Goal: Task Accomplishment & Management: Manage account settings

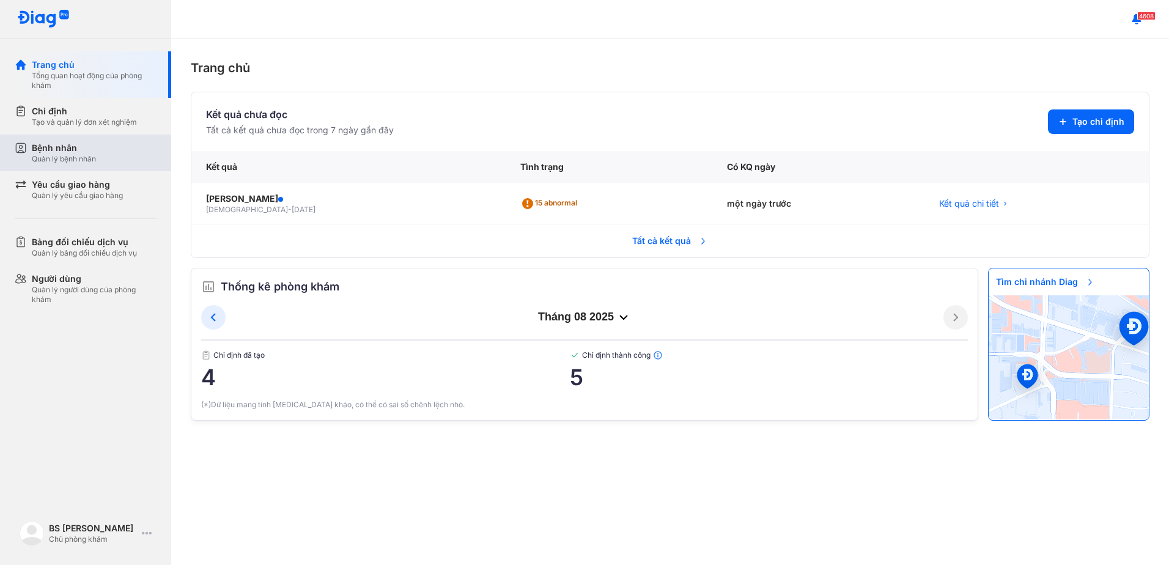
click at [82, 151] on div "Bệnh nhân" at bounding box center [64, 148] width 64 height 12
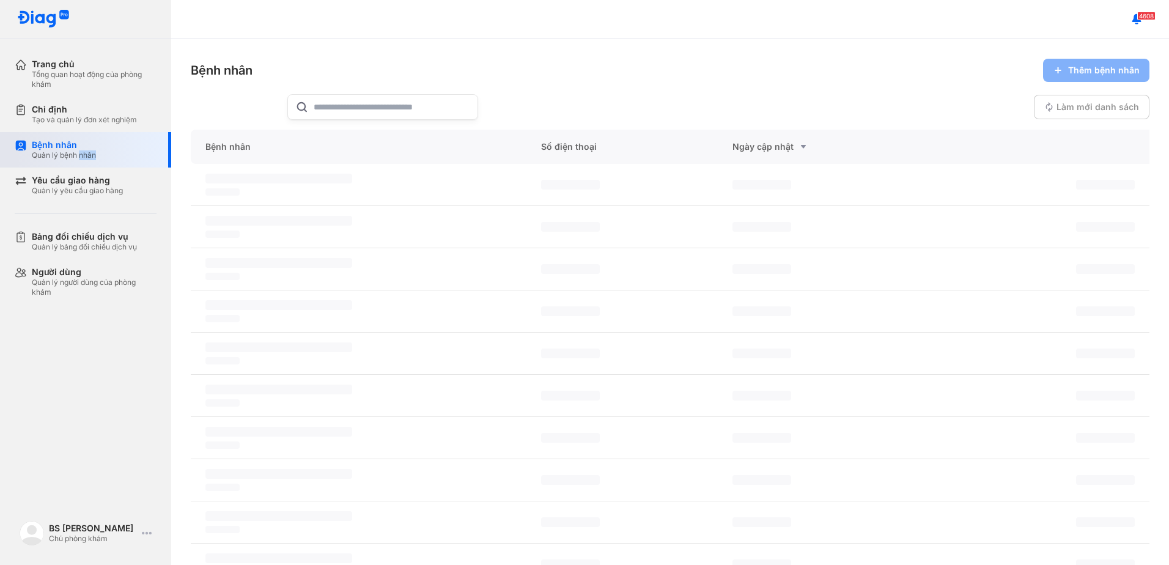
click at [82, 151] on div "Quản lý bệnh nhân" at bounding box center [64, 155] width 64 height 10
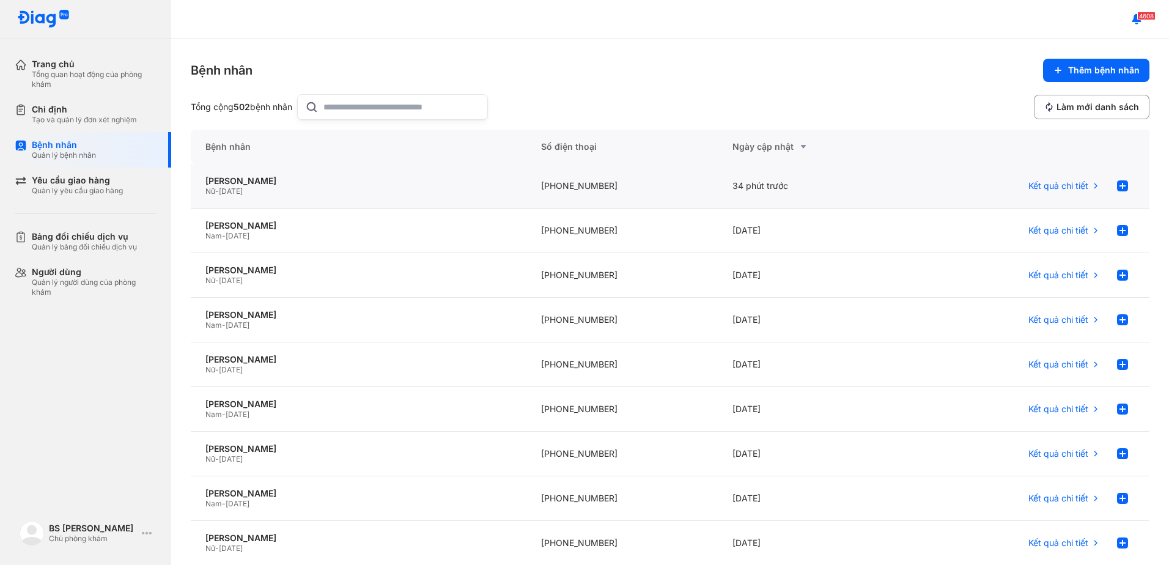
click at [283, 186] on div "Nữ - 02/03/1997" at bounding box center [358, 191] width 306 height 10
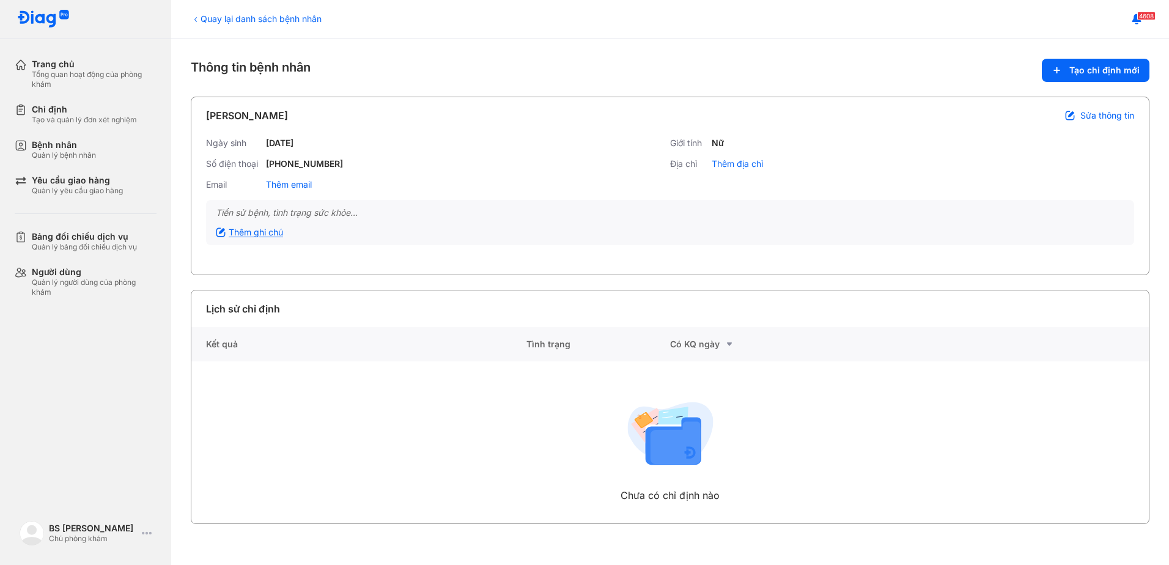
click at [262, 230] on div "Thêm ghi chú" at bounding box center [249, 232] width 67 height 11
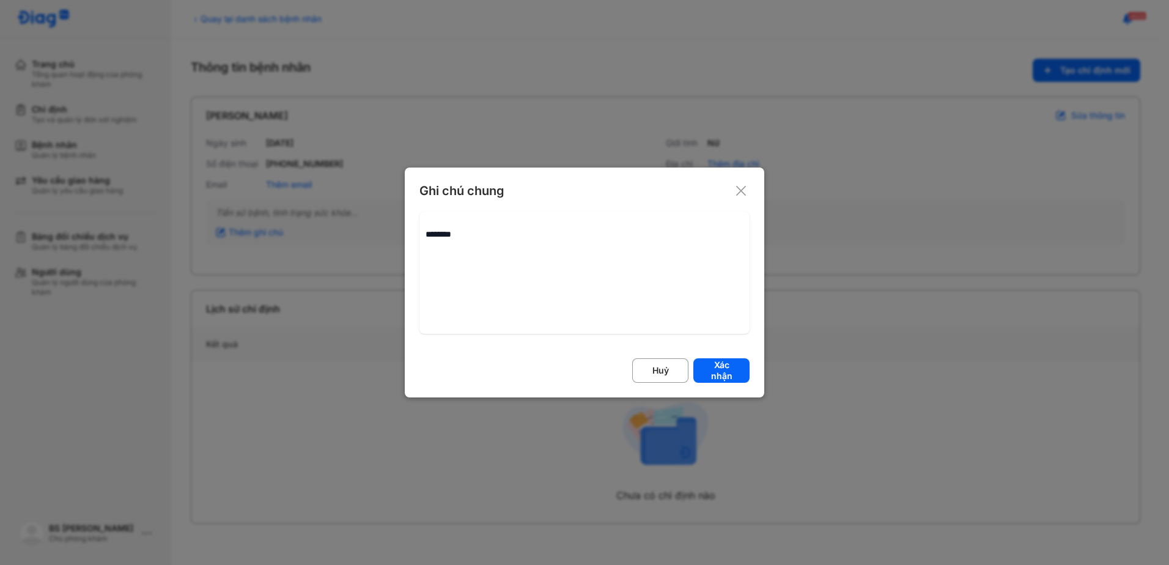
click at [742, 194] on icon at bounding box center [741, 191] width 12 height 12
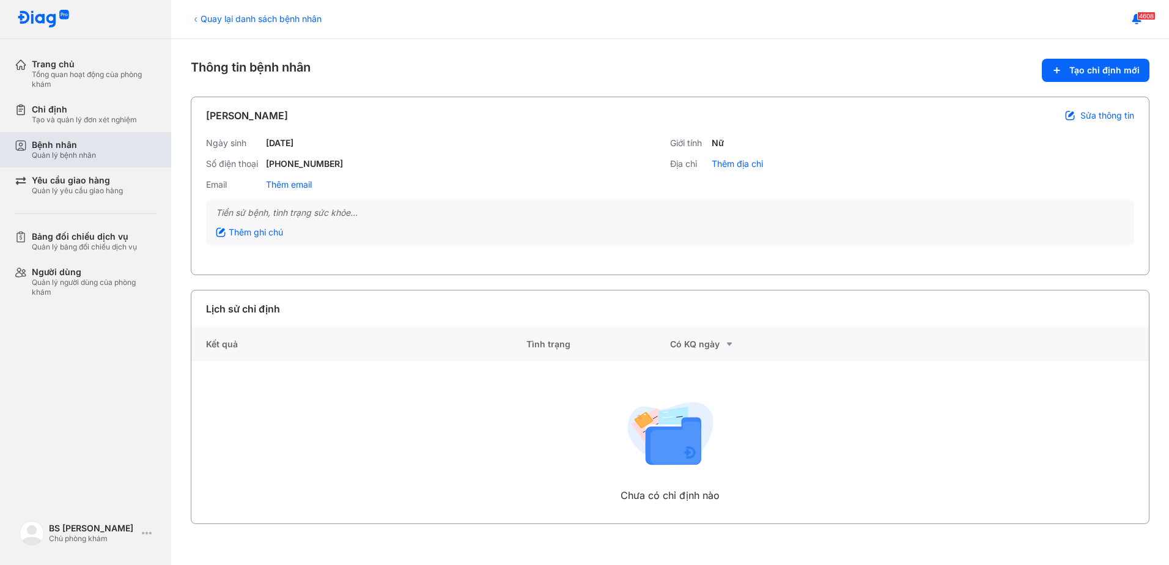
click at [61, 147] on div "Bệnh nhân" at bounding box center [64, 144] width 64 height 11
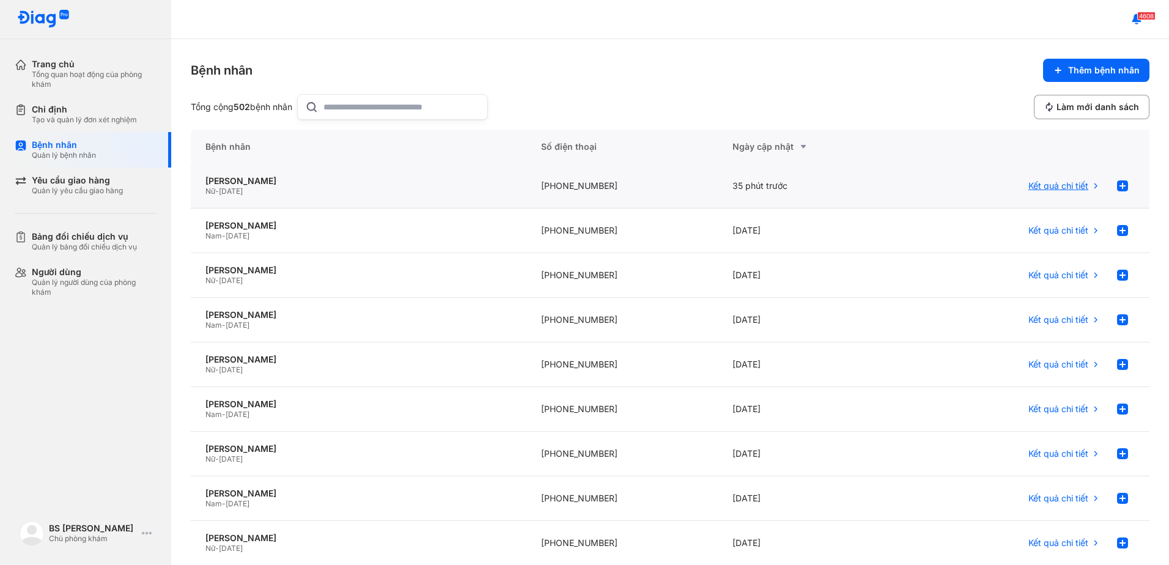
click at [1091, 185] on icon at bounding box center [1096, 186] width 10 height 10
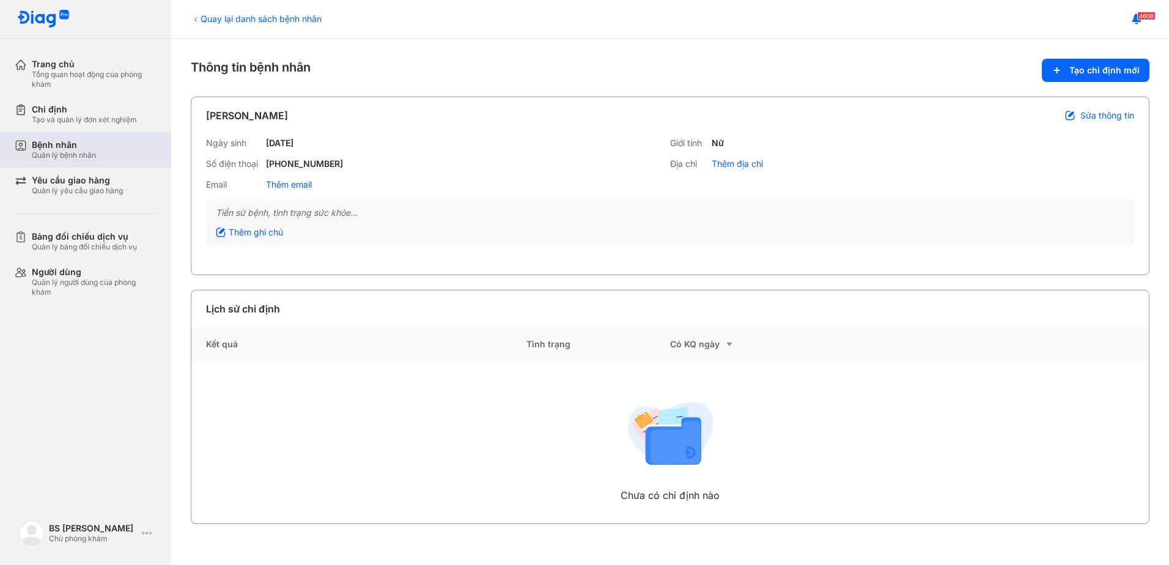
click at [56, 149] on div "Bệnh nhân" at bounding box center [64, 144] width 64 height 11
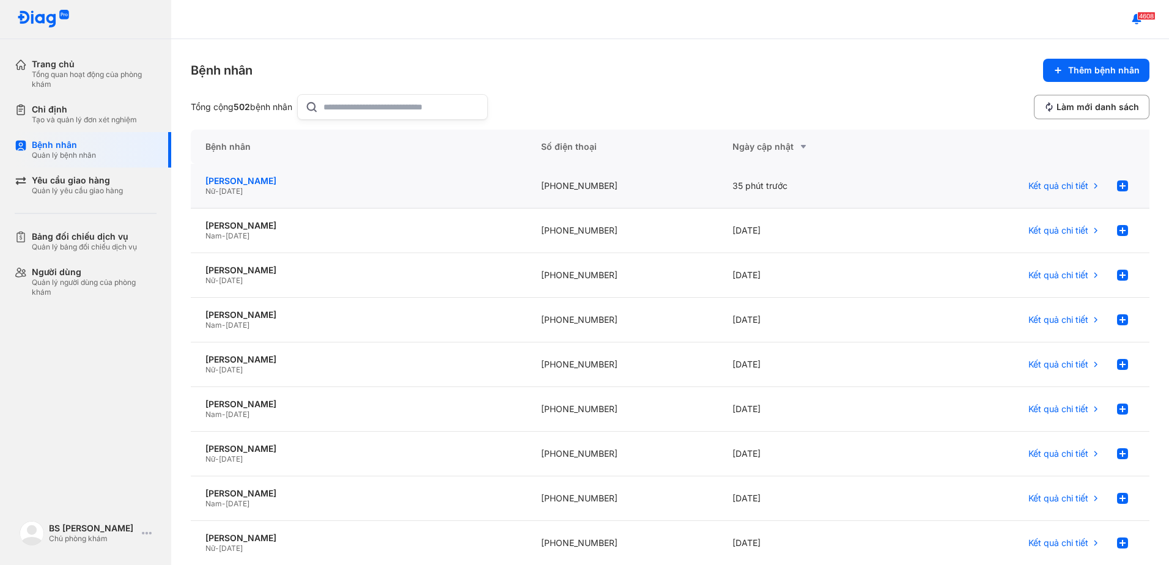
click at [243, 179] on div "[PERSON_NAME]" at bounding box center [358, 180] width 306 height 11
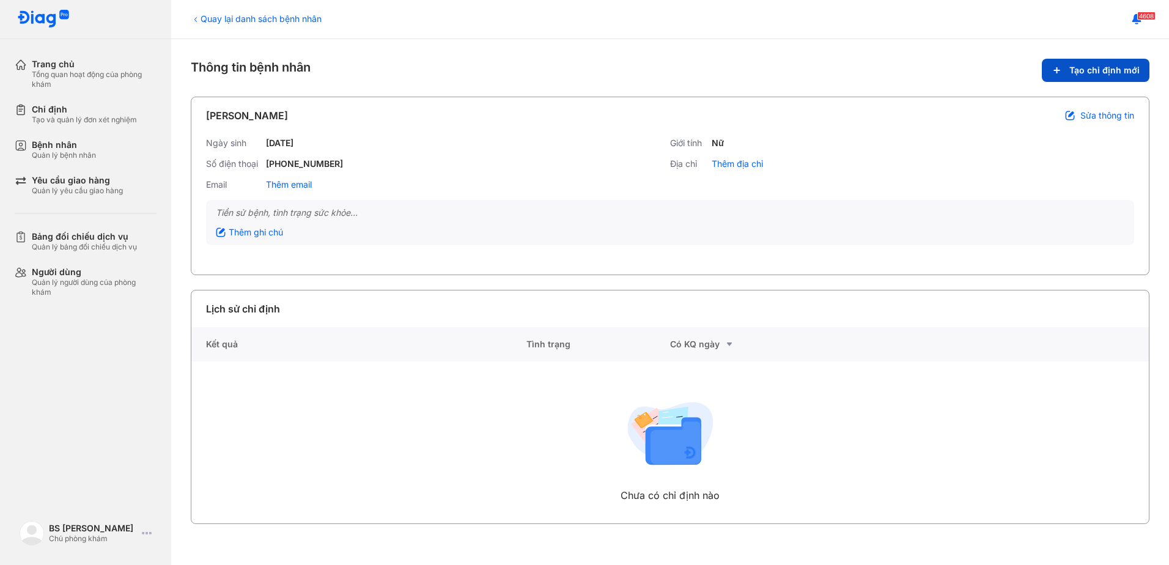
click at [1102, 70] on span "Tạo chỉ định mới" at bounding box center [1104, 70] width 70 height 11
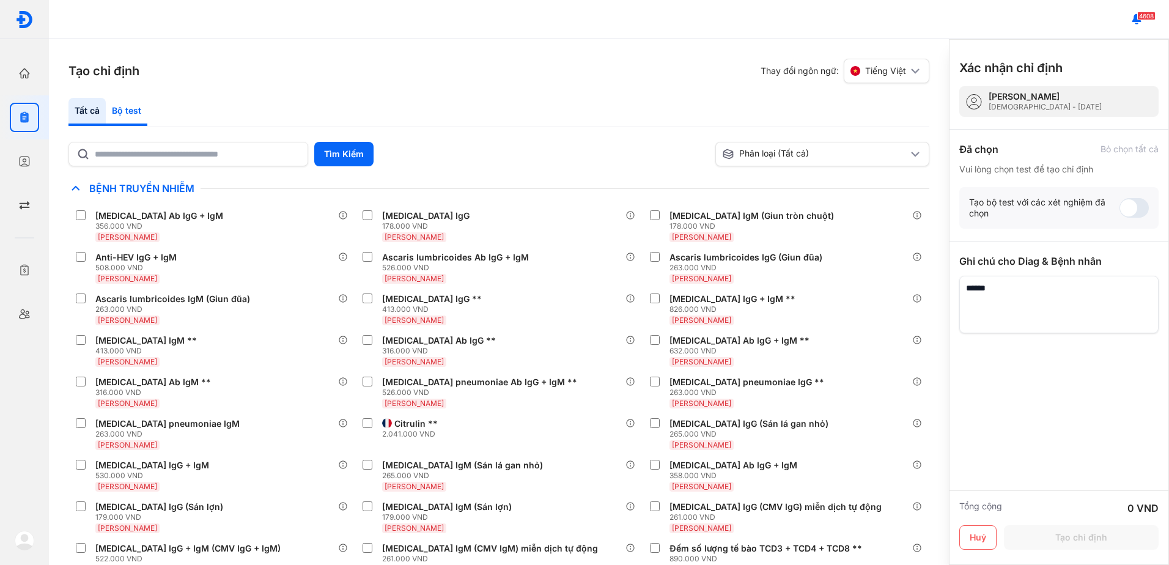
click at [125, 110] on div "Bộ test" at bounding box center [127, 112] width 42 height 28
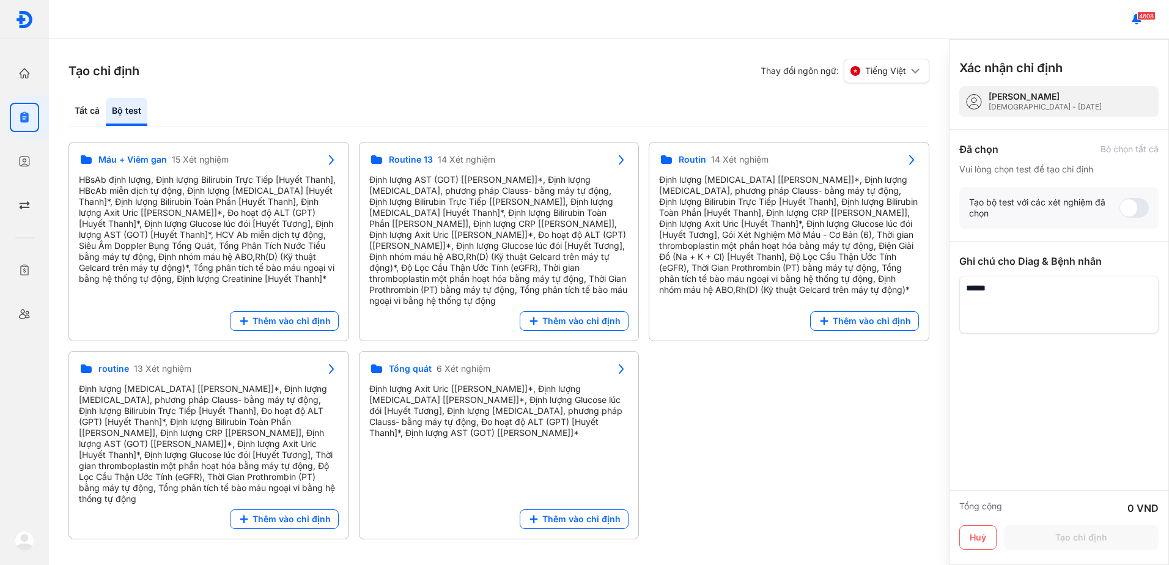
click at [128, 108] on div "Bộ test" at bounding box center [127, 112] width 42 height 28
drag, startPoint x: 299, startPoint y: 309, endPoint x: 344, endPoint y: 303, distance: 45.6
click at [300, 315] on span "Thêm vào chỉ định" at bounding box center [291, 320] width 78 height 11
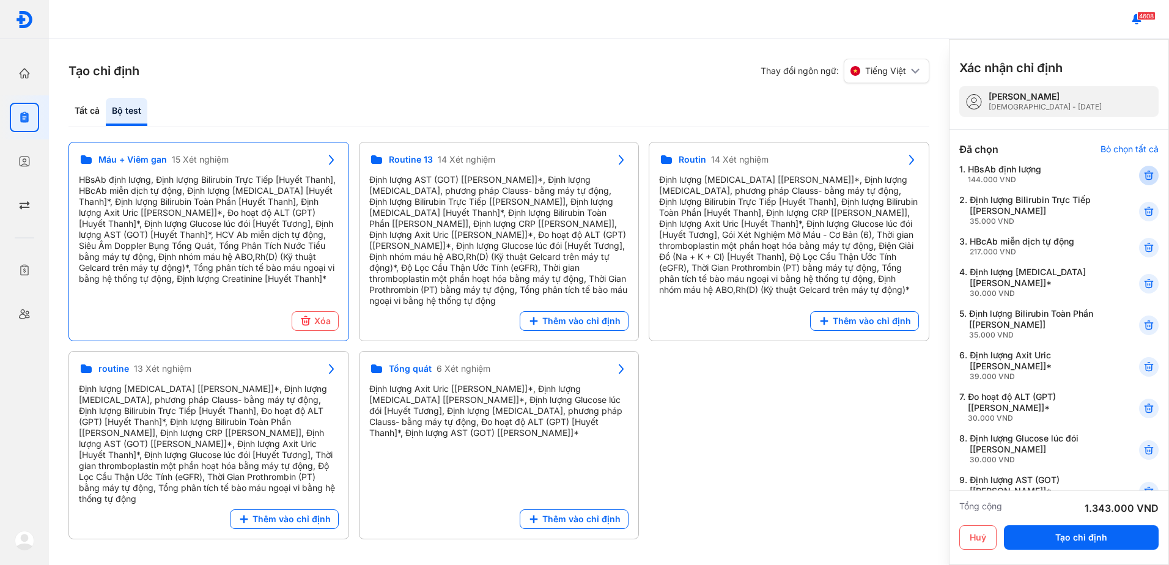
click at [1143, 178] on icon at bounding box center [1149, 175] width 12 height 12
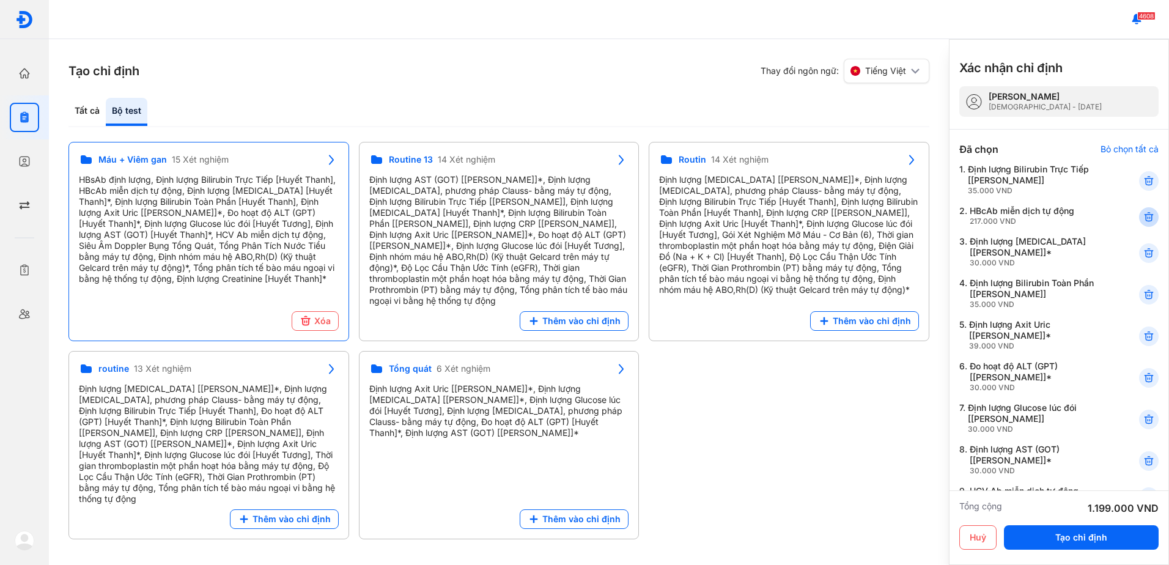
click at [1144, 218] on use at bounding box center [1148, 217] width 9 height 9
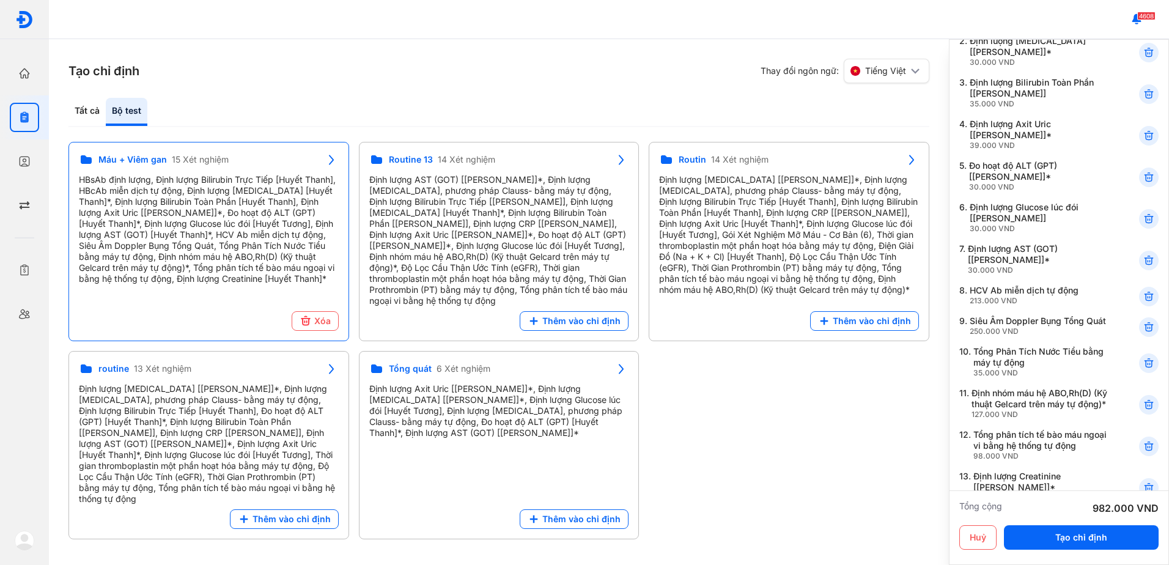
scroll to position [183, 0]
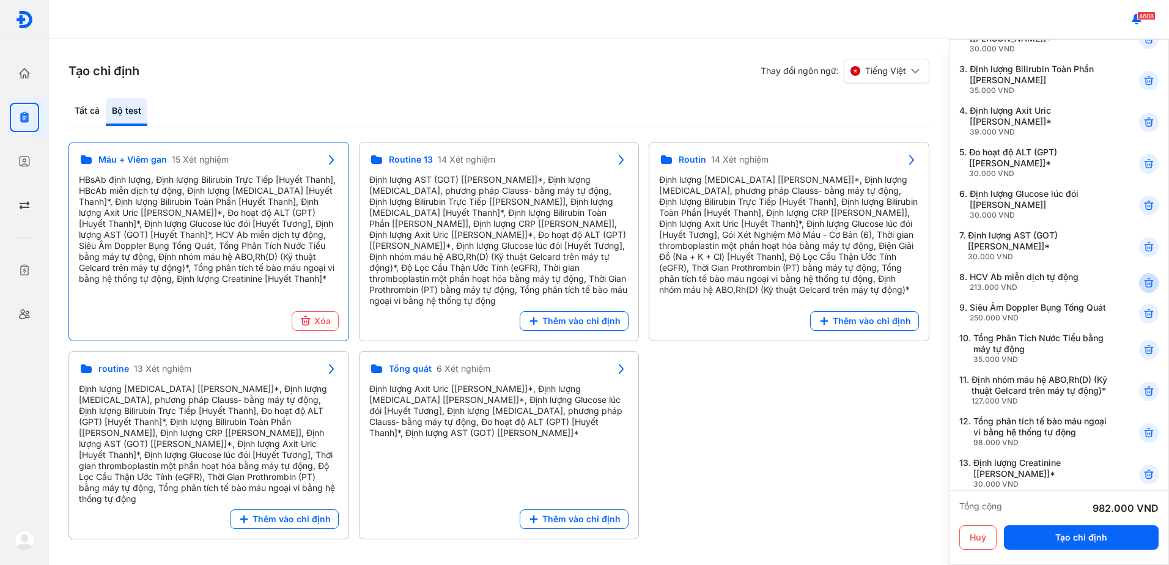
click at [1143, 277] on icon at bounding box center [1149, 283] width 12 height 12
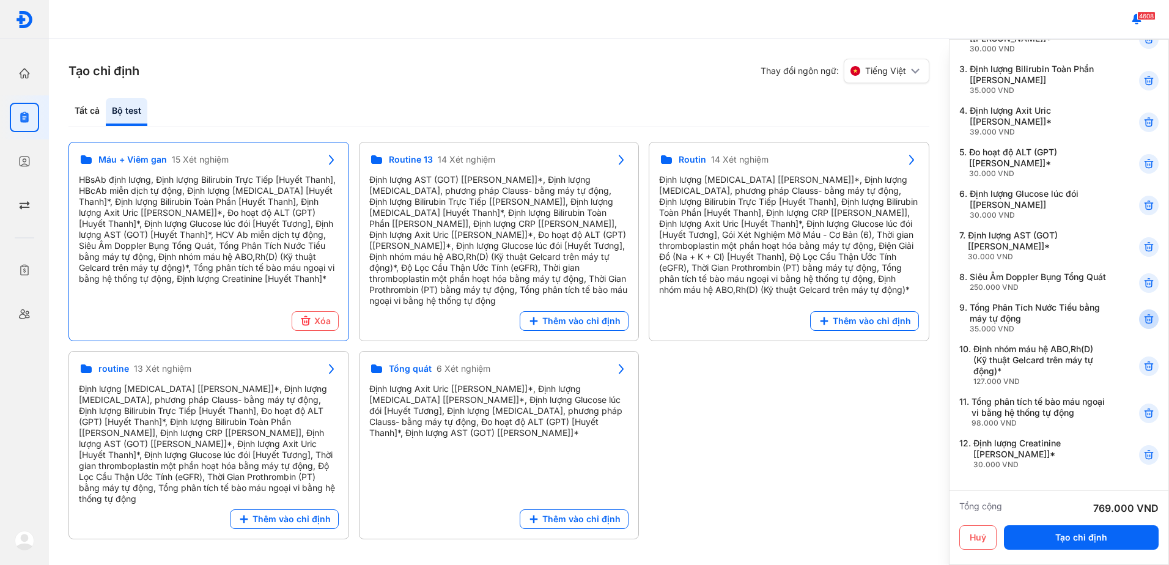
click at [1143, 317] on icon at bounding box center [1149, 319] width 12 height 12
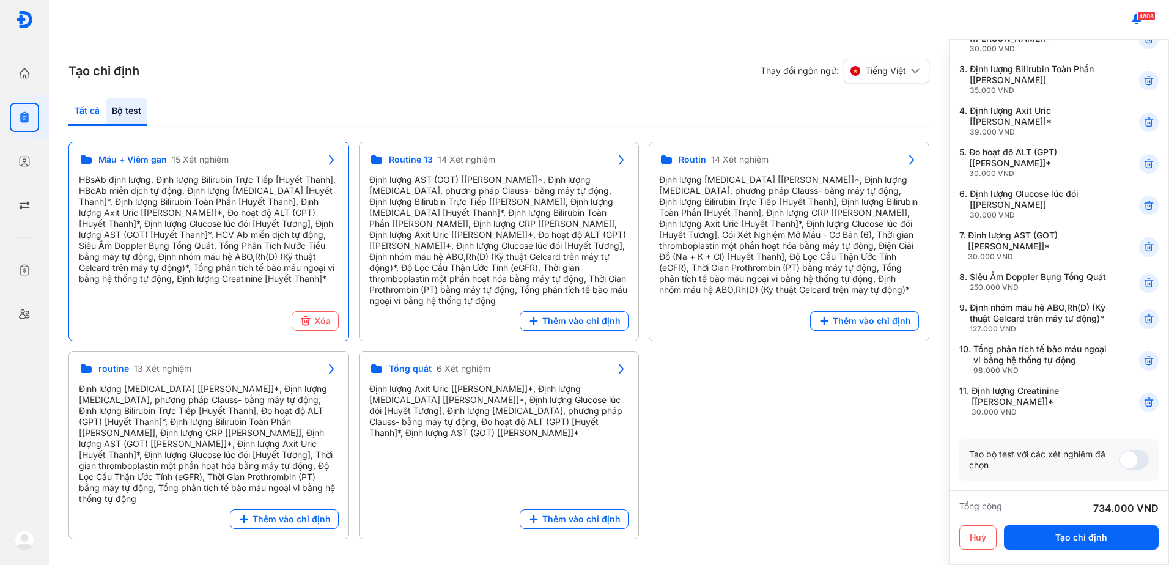
click at [106, 108] on div "Tất cả" at bounding box center [127, 112] width 42 height 28
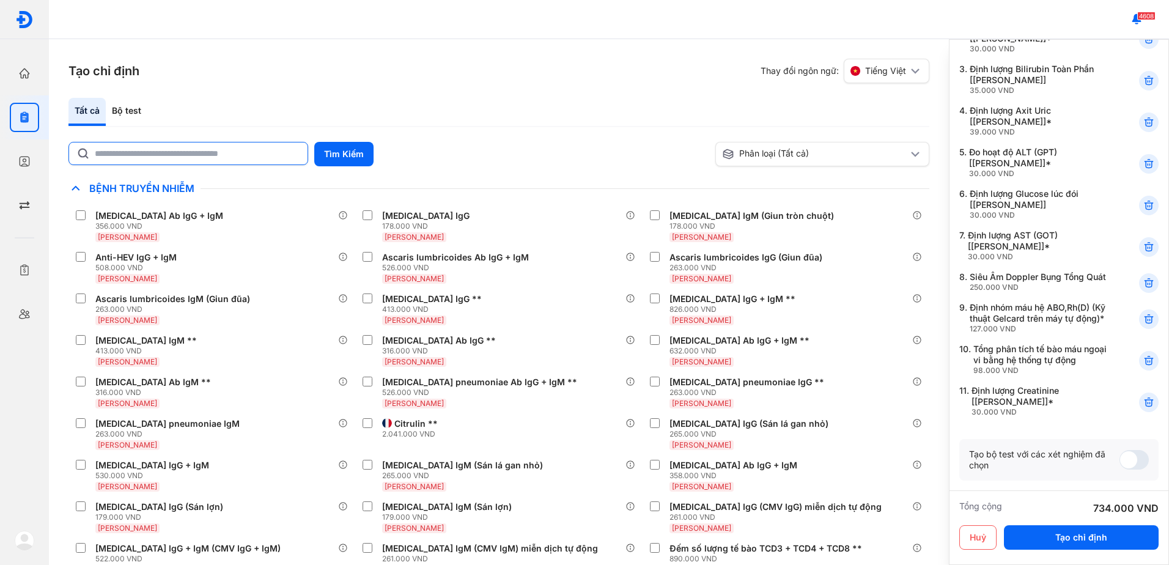
click at [236, 156] on input "text" at bounding box center [197, 153] width 205 height 22
type input "******"
click at [354, 153] on button "Tìm Kiếm" at bounding box center [343, 154] width 59 height 24
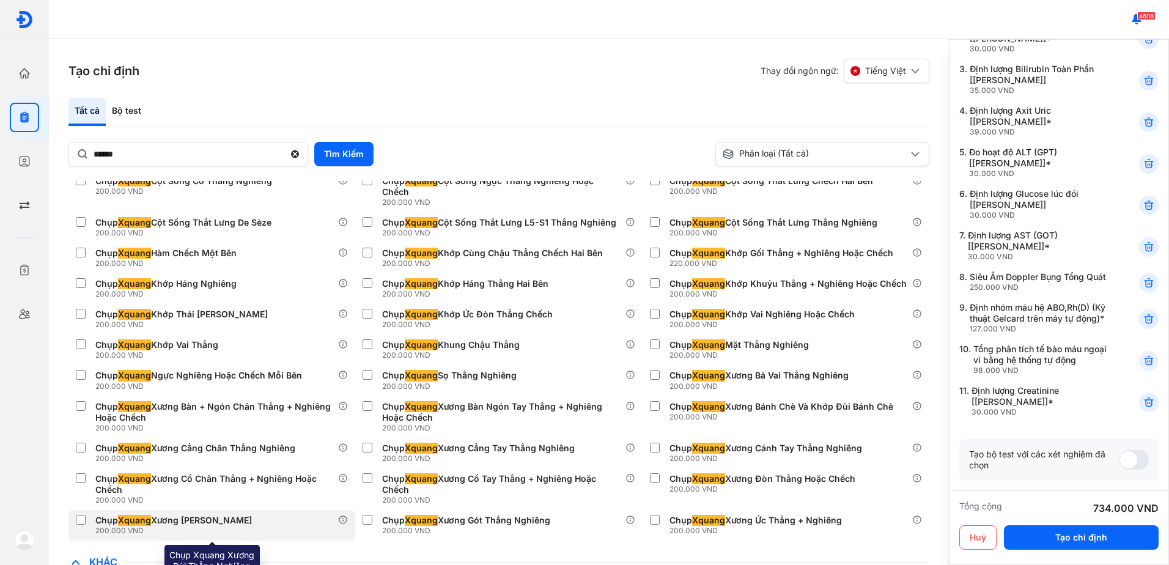
scroll to position [136, 0]
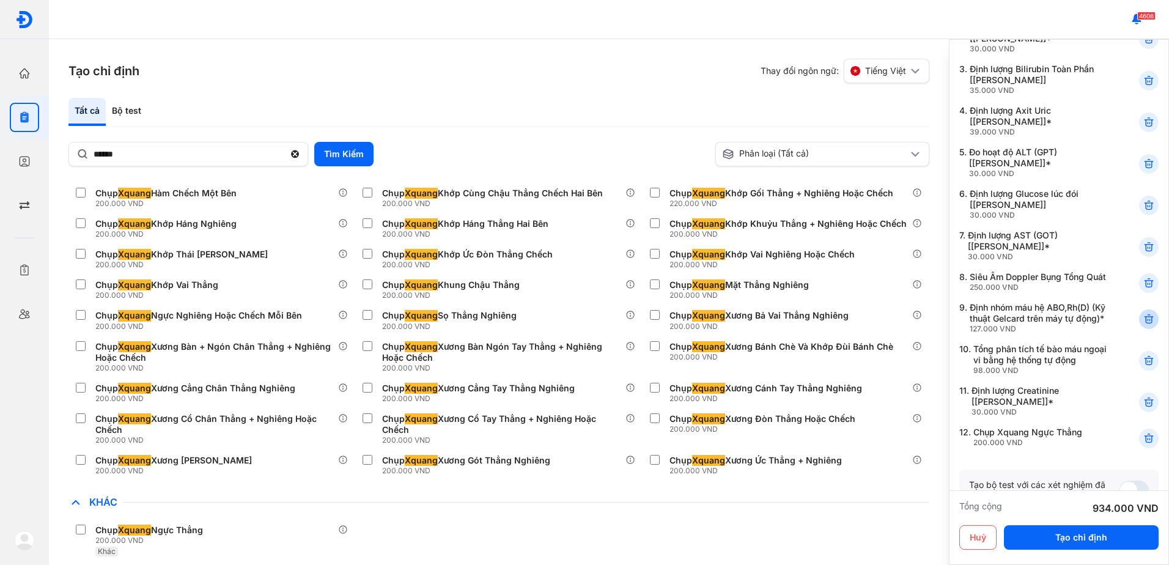
click at [1143, 325] on icon at bounding box center [1149, 319] width 12 height 12
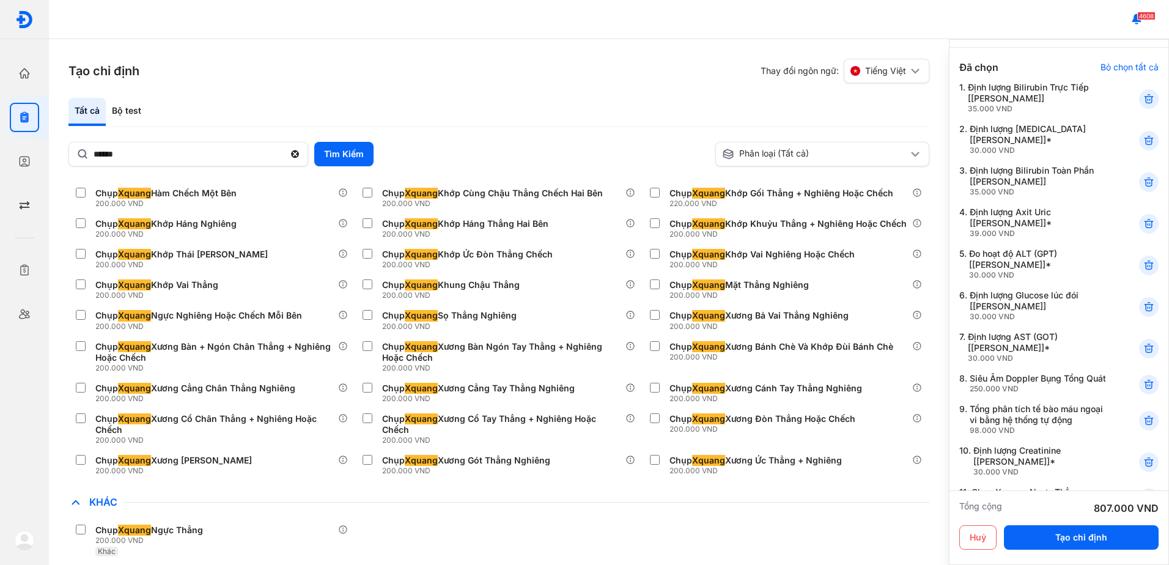
scroll to position [61, 0]
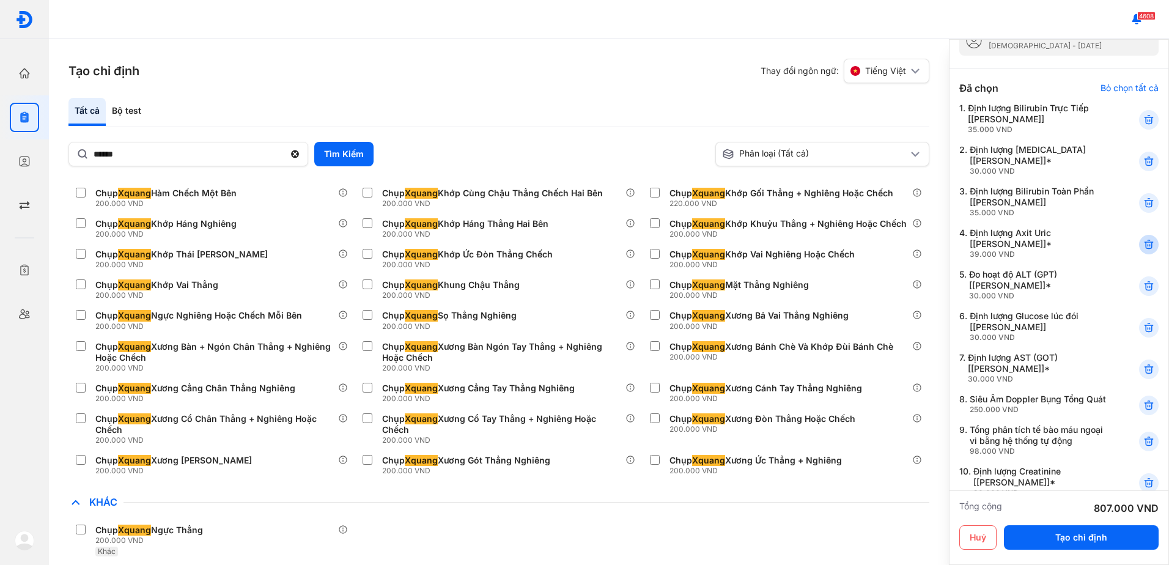
click at [1144, 240] on use at bounding box center [1148, 244] width 9 height 9
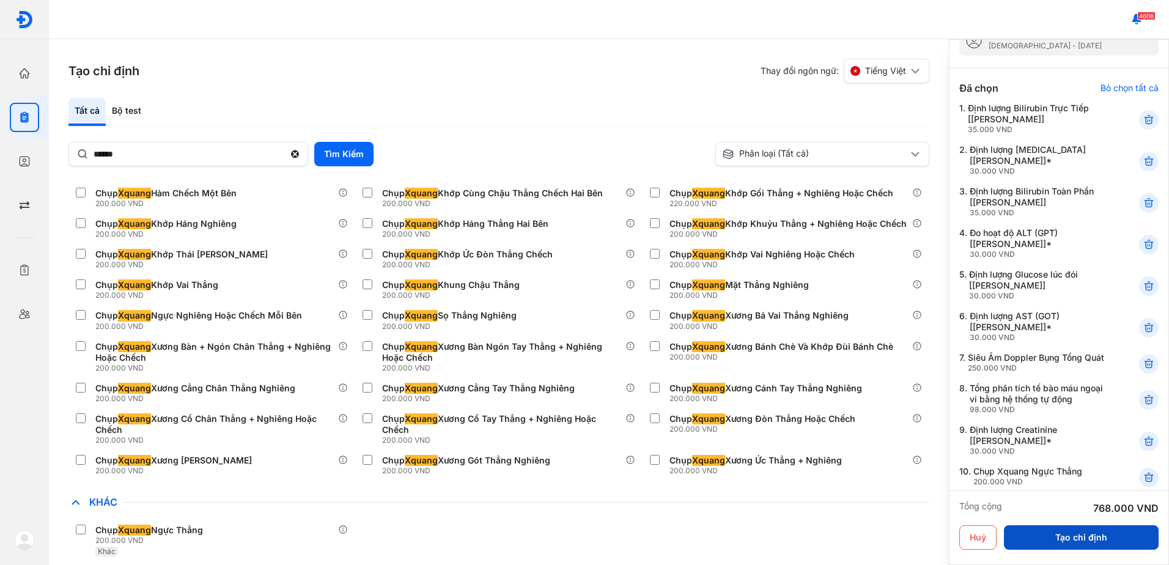
click at [1063, 541] on button "Tạo chỉ định" at bounding box center [1081, 537] width 155 height 24
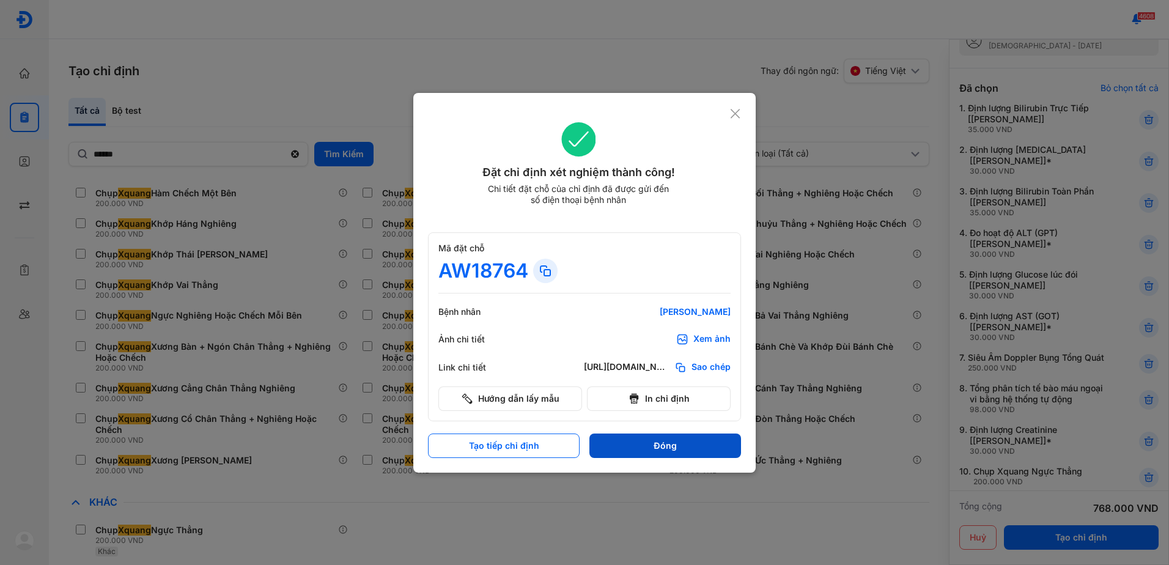
click at [697, 446] on button "Đóng" at bounding box center [665, 445] width 152 height 24
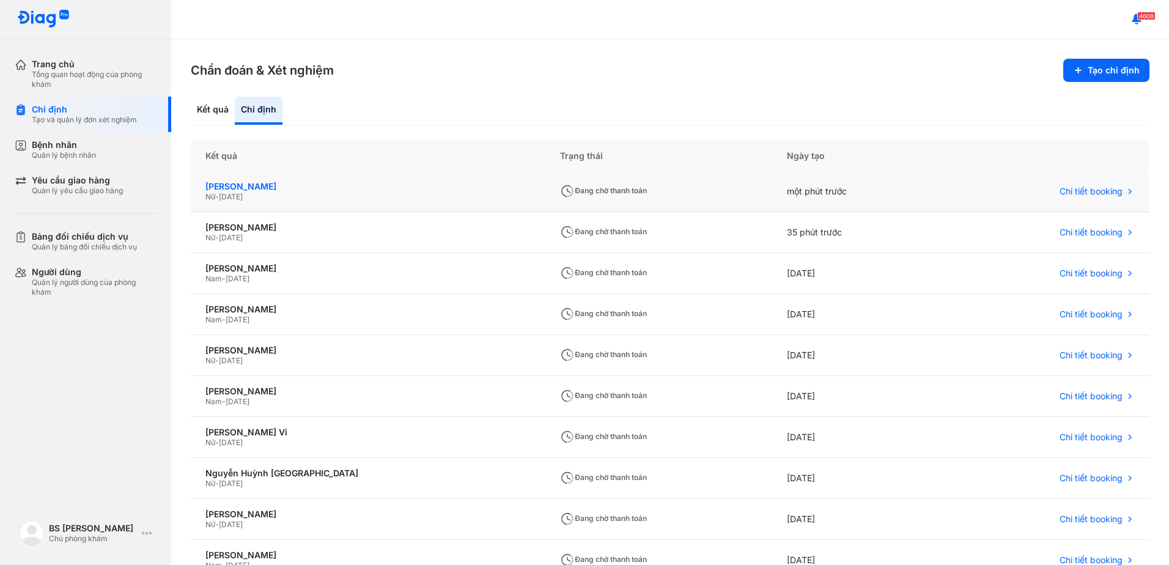
click at [245, 185] on div "Lê Thị Bích Phương" at bounding box center [367, 186] width 325 height 11
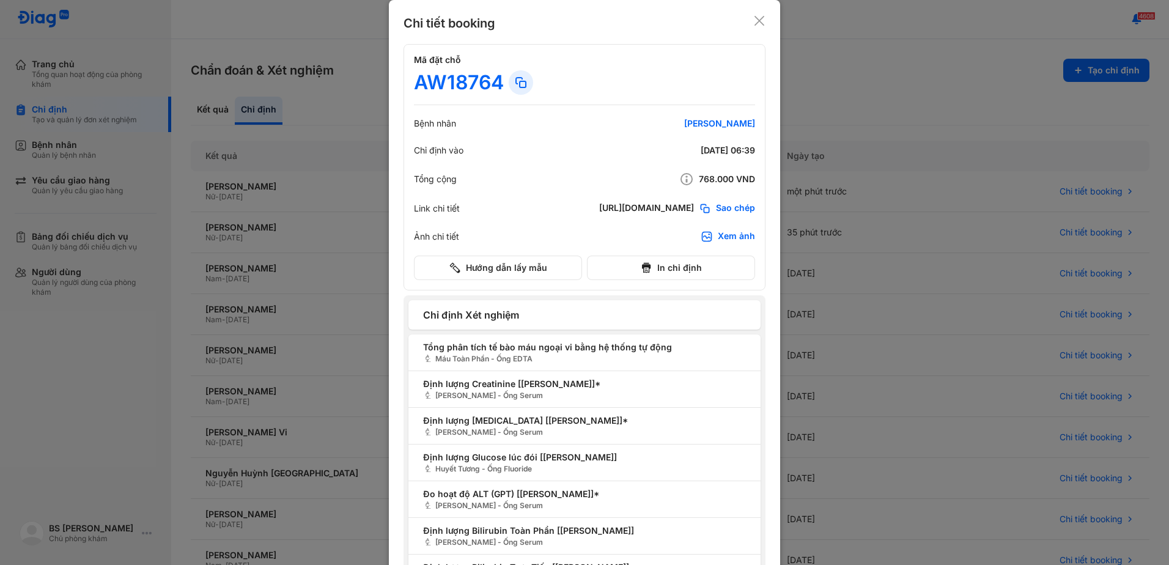
click at [753, 18] on icon at bounding box center [759, 21] width 12 height 12
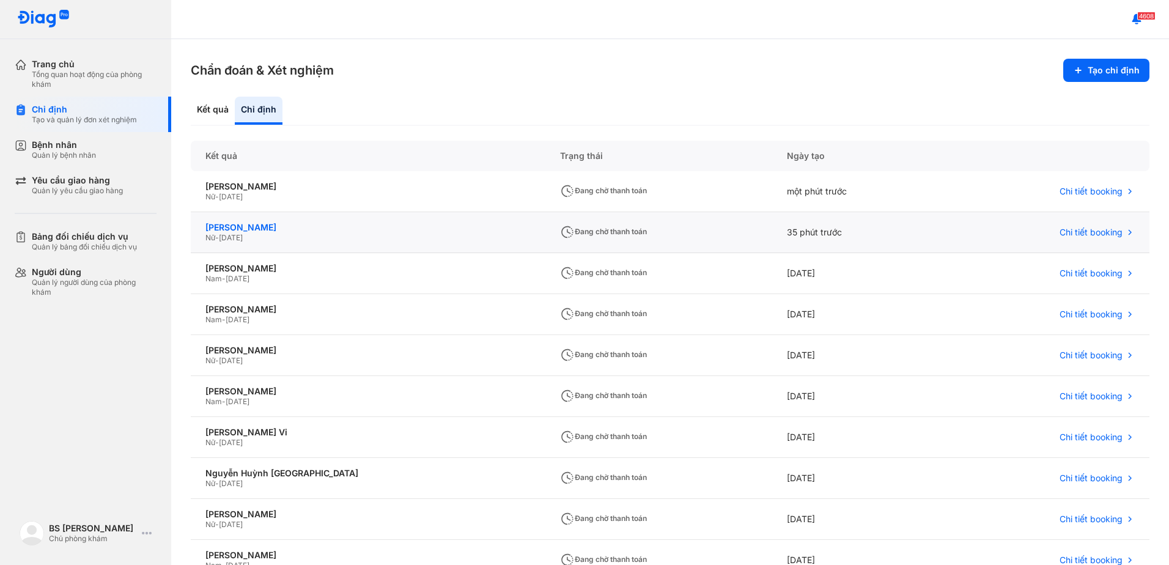
click at [243, 226] on div "Lê Thị Bích Phương" at bounding box center [367, 227] width 325 height 11
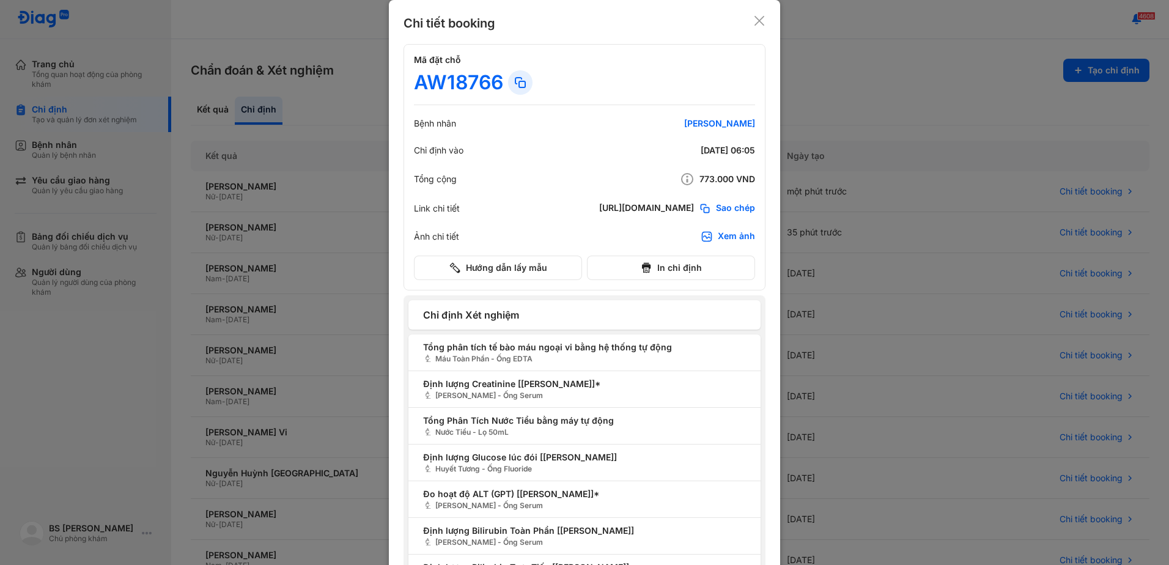
click at [759, 21] on icon at bounding box center [759, 21] width 12 height 12
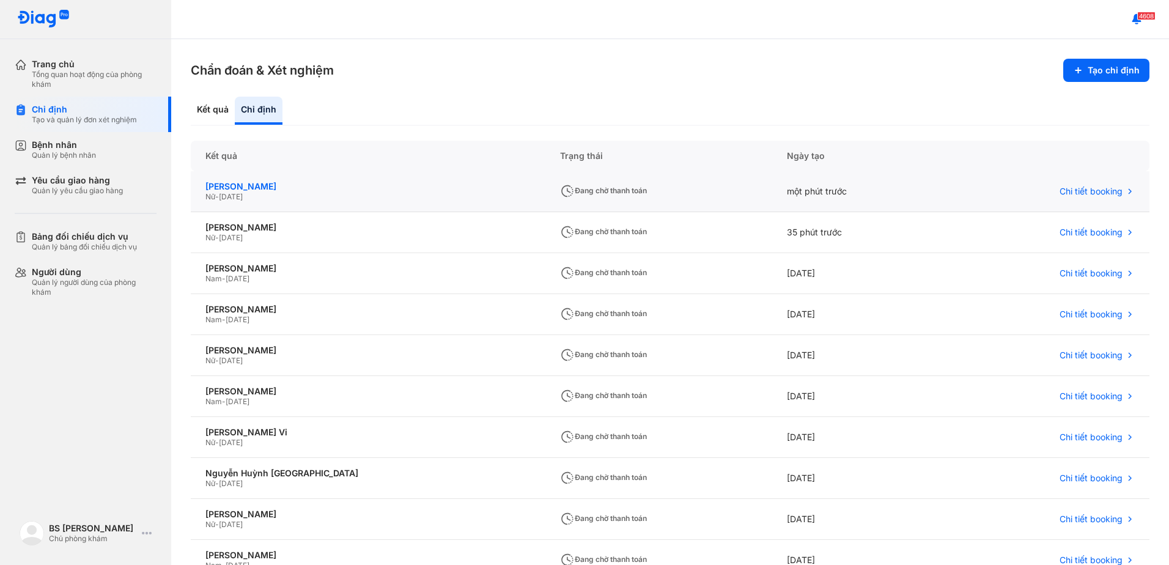
click at [255, 188] on div "Lê Thị Bích Phương" at bounding box center [367, 186] width 325 height 11
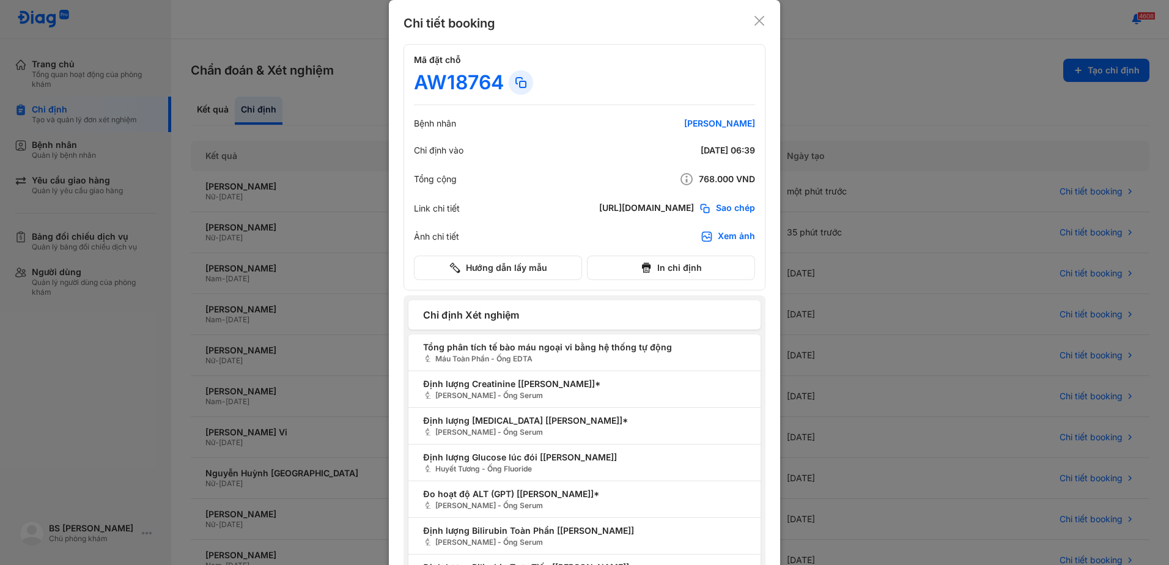
click at [755, 21] on use at bounding box center [759, 21] width 10 height 10
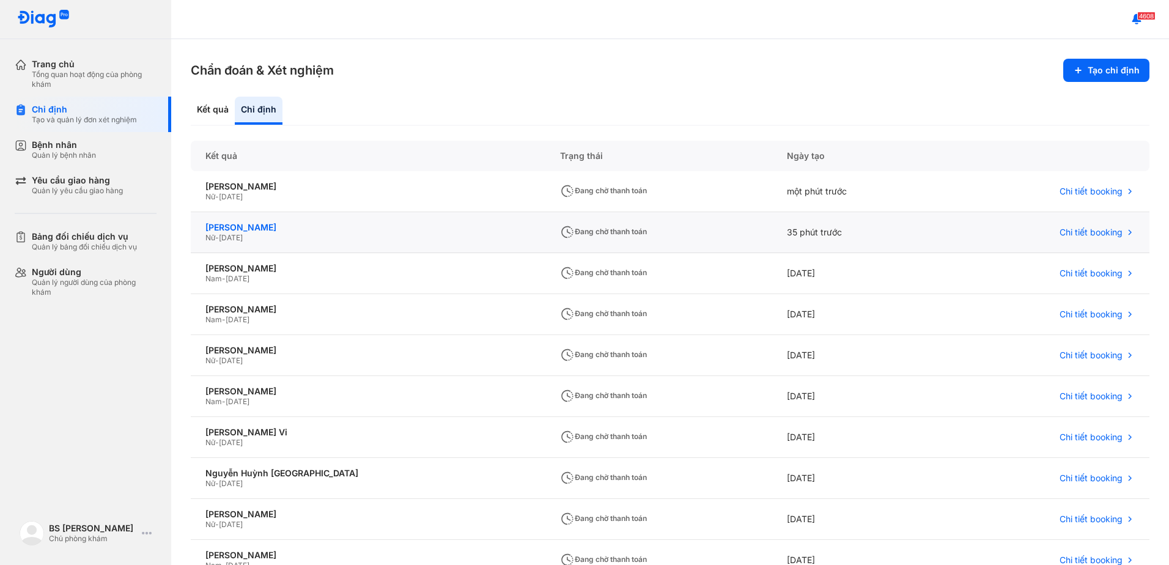
drag, startPoint x: 278, startPoint y: 228, endPoint x: 236, endPoint y: 227, distance: 42.2
click at [236, 227] on div "Lê Thị Bích Phương" at bounding box center [367, 227] width 325 height 11
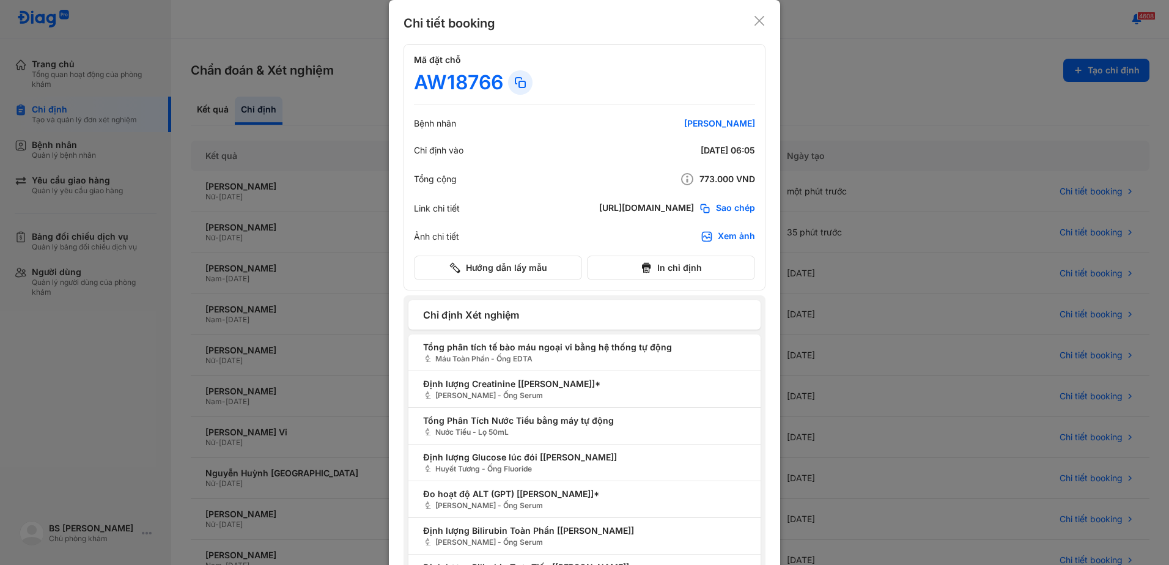
click at [753, 20] on icon at bounding box center [759, 21] width 12 height 12
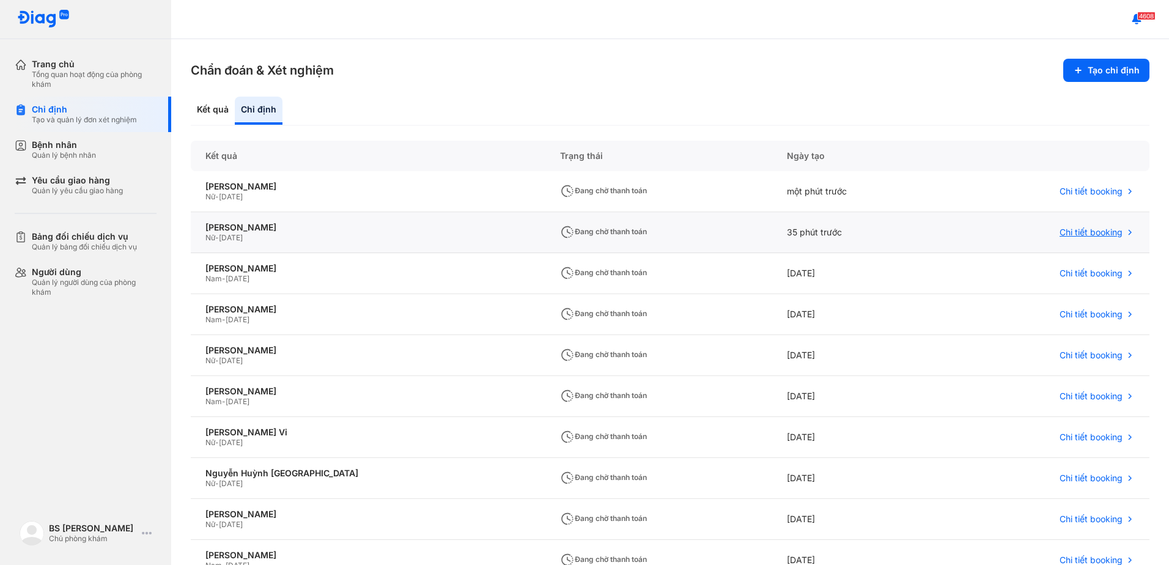
click at [1128, 233] on use at bounding box center [1129, 233] width 3 height 6
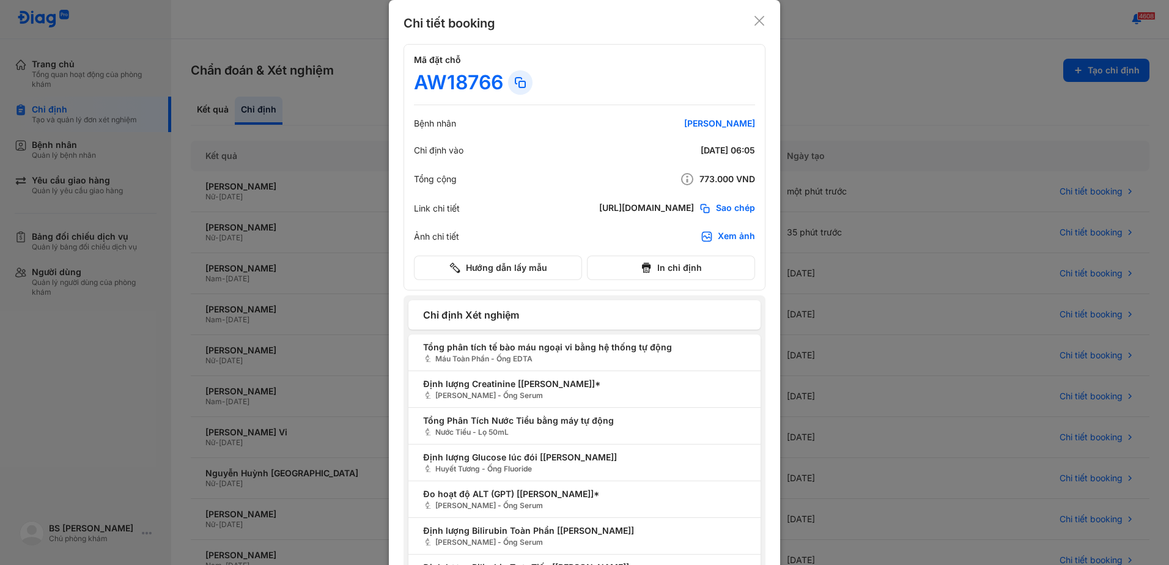
click at [753, 21] on icon at bounding box center [759, 21] width 12 height 12
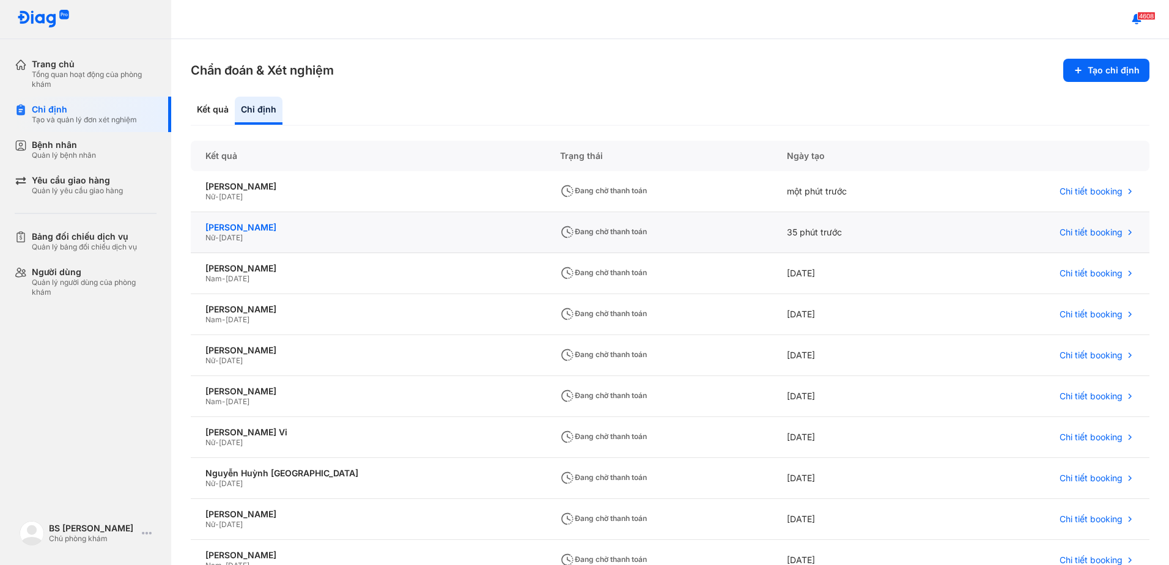
click at [227, 229] on div "Lê Thị Bích Phương" at bounding box center [367, 227] width 325 height 11
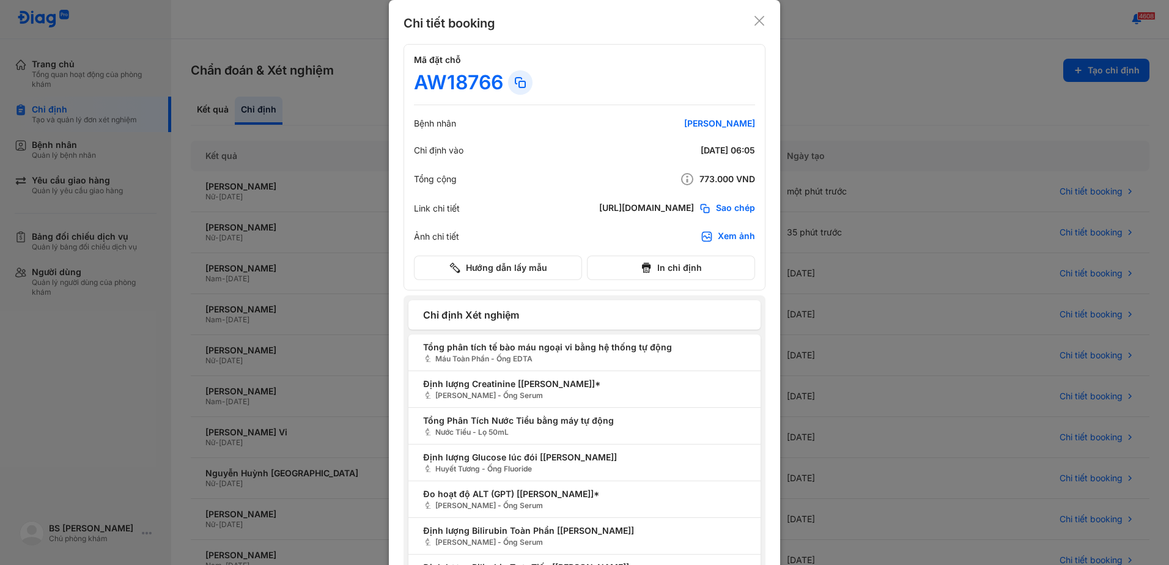
click at [756, 20] on use at bounding box center [759, 21] width 10 height 10
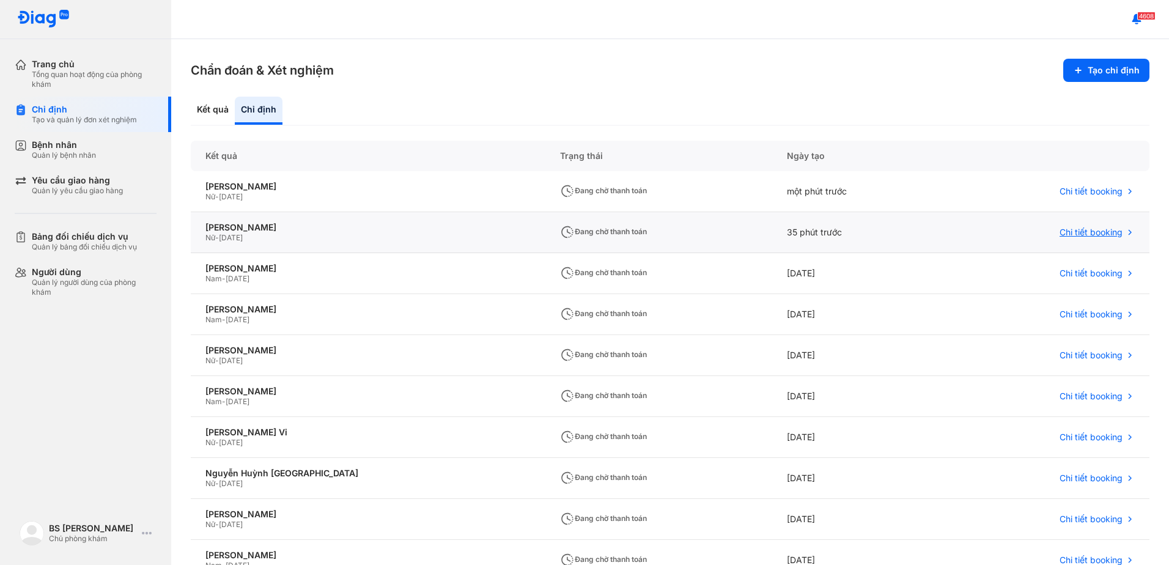
click at [1090, 234] on span "Chi tiết booking" at bounding box center [1090, 232] width 63 height 11
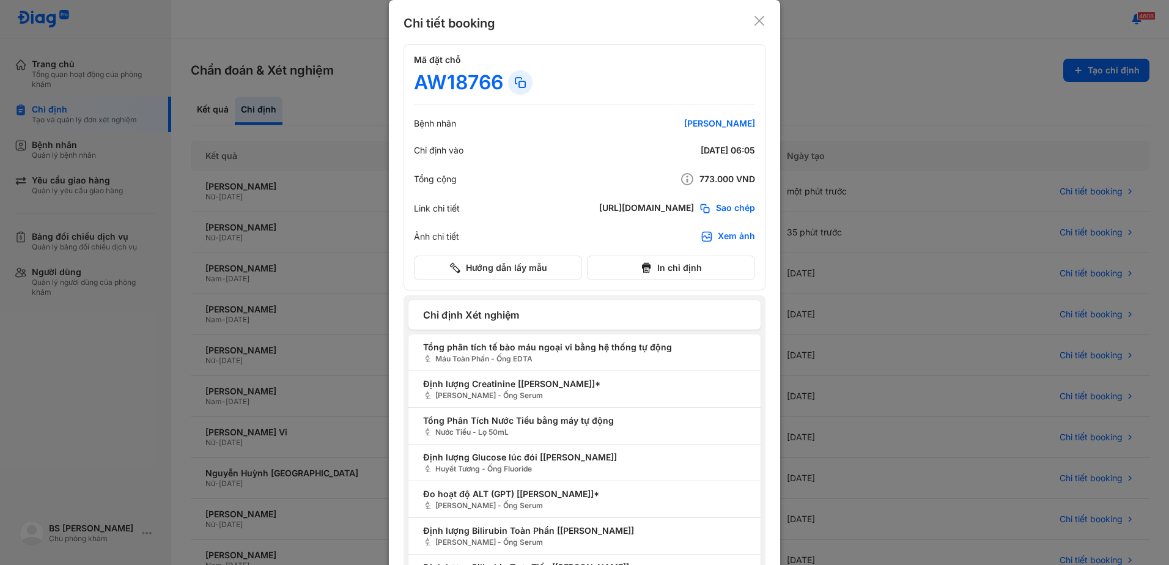
click at [754, 20] on use at bounding box center [759, 21] width 10 height 10
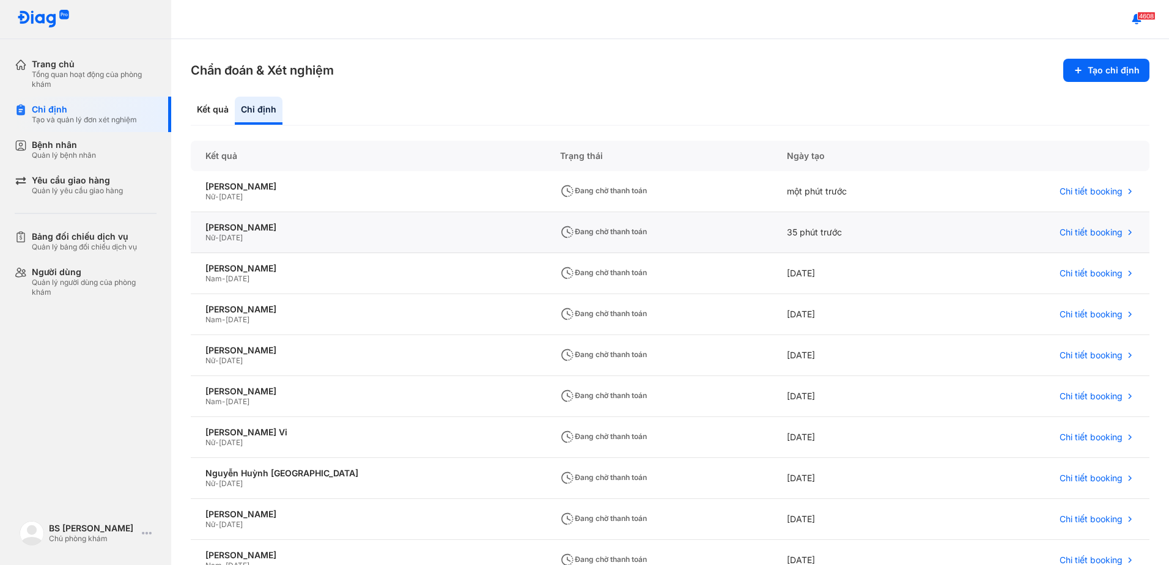
click at [560, 232] on span "Đang chờ thanh toán" at bounding box center [603, 231] width 87 height 9
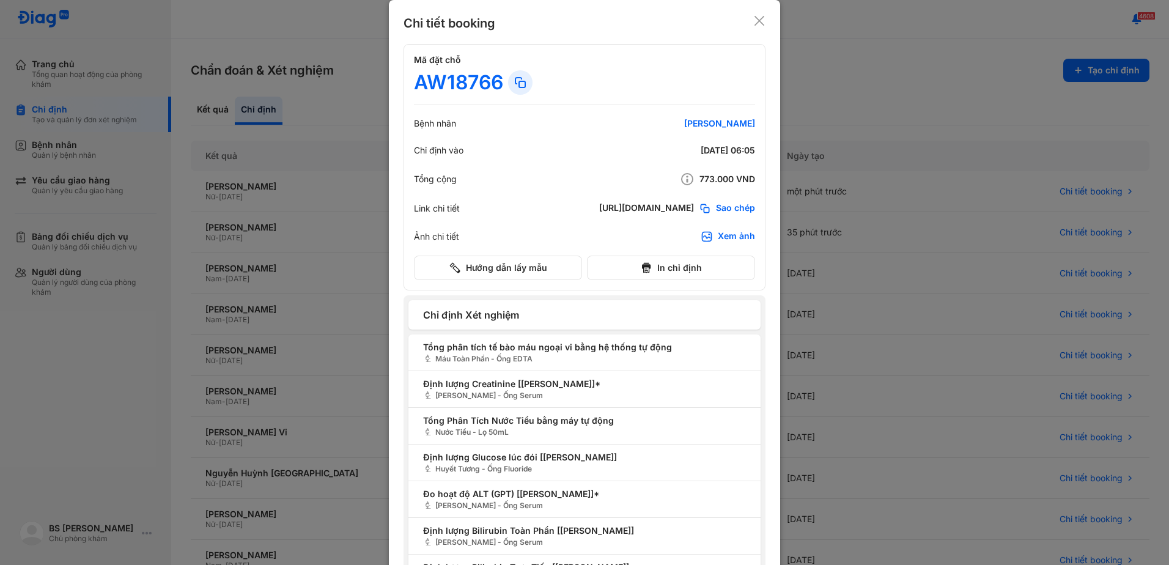
click at [759, 21] on icon at bounding box center [759, 21] width 12 height 12
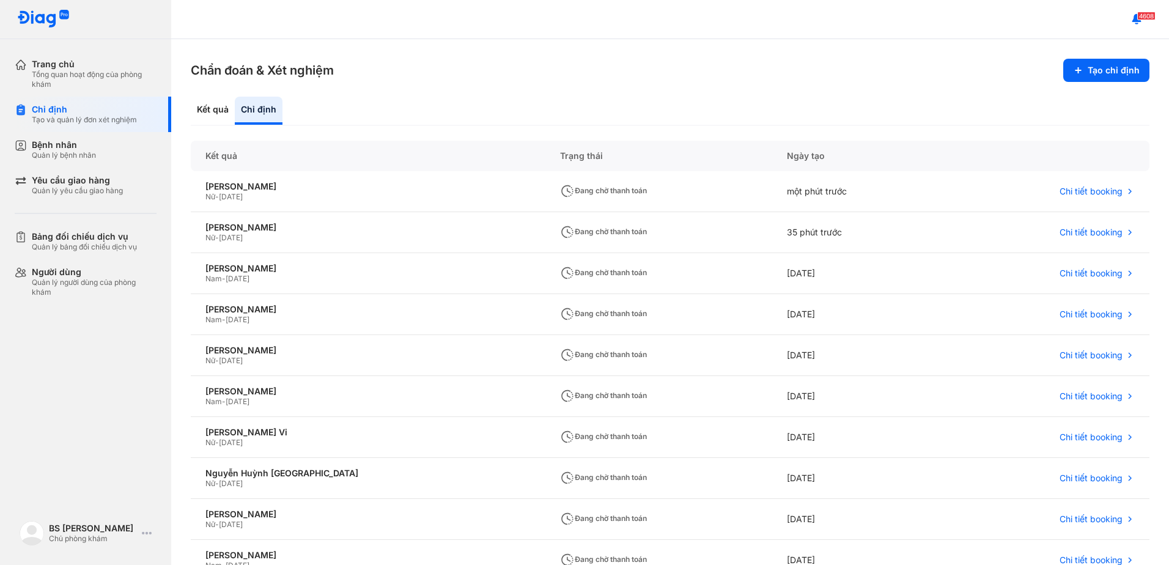
drag, startPoint x: 219, startPoint y: 227, endPoint x: 109, endPoint y: 389, distance: 195.5
click at [101, 398] on div "Trang chủ Tổng quan hoạt động của phòng khám Chỉ định Tạo và quản lý đơn xét ng…" at bounding box center [85, 282] width 171 height 565
click at [210, 230] on div "Lê Thị Bích Phương" at bounding box center [367, 227] width 325 height 11
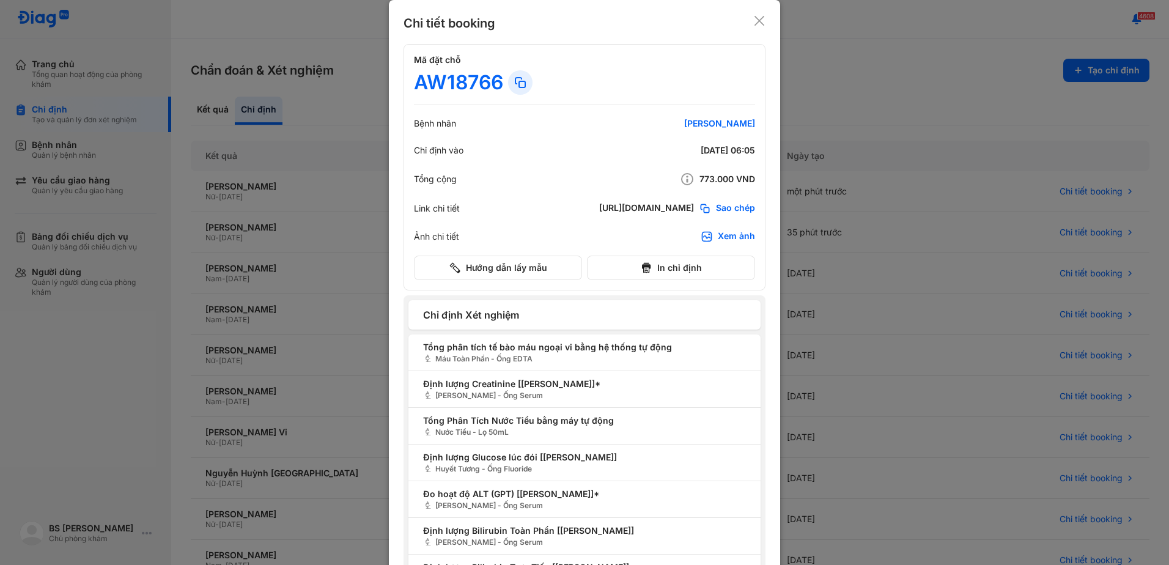
click at [755, 20] on icon at bounding box center [759, 21] width 12 height 12
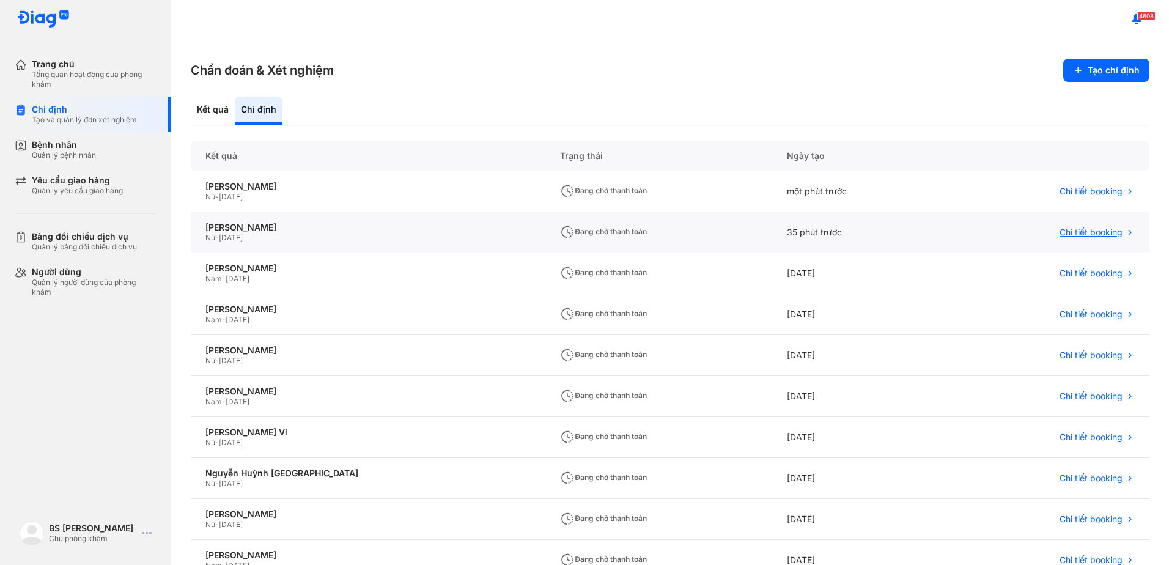
click at [1125, 230] on icon at bounding box center [1130, 232] width 10 height 10
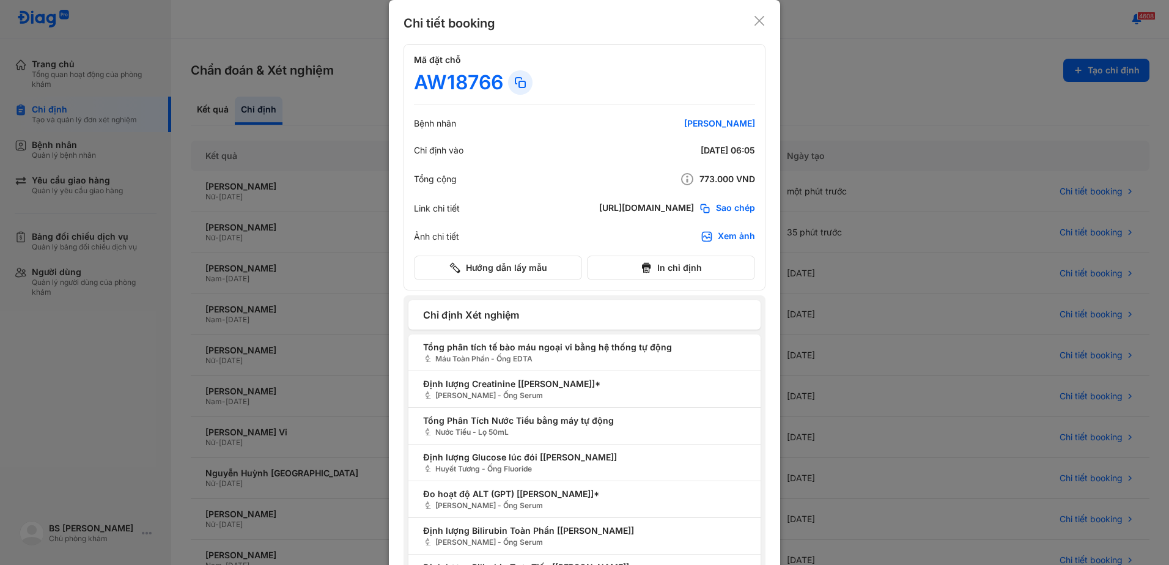
click at [755, 20] on use at bounding box center [759, 21] width 10 height 10
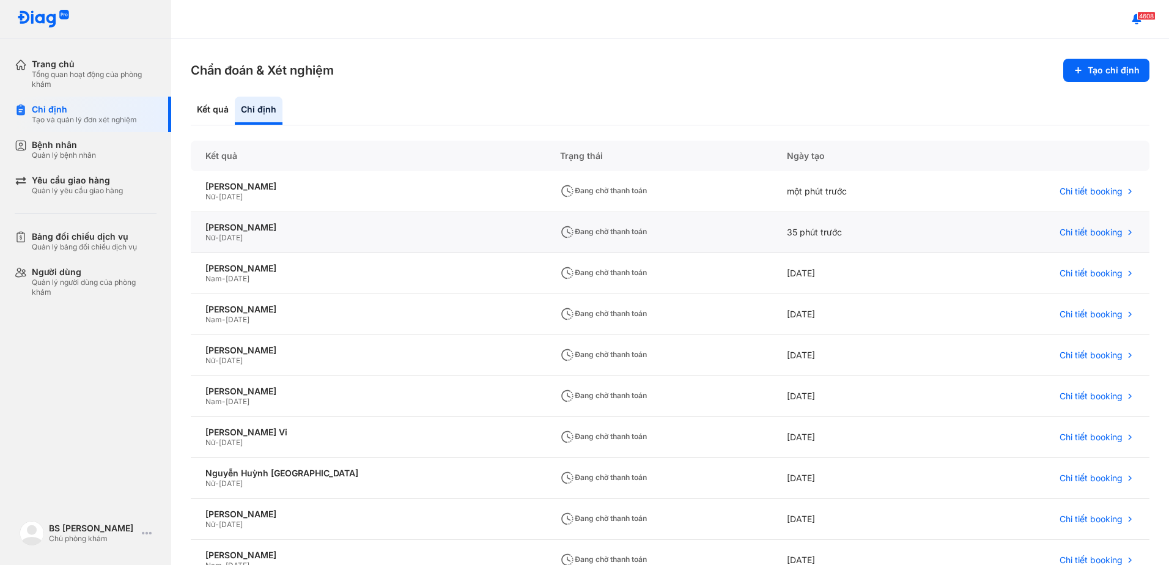
click at [560, 231] on span "Đang chờ thanh toán" at bounding box center [603, 231] width 87 height 9
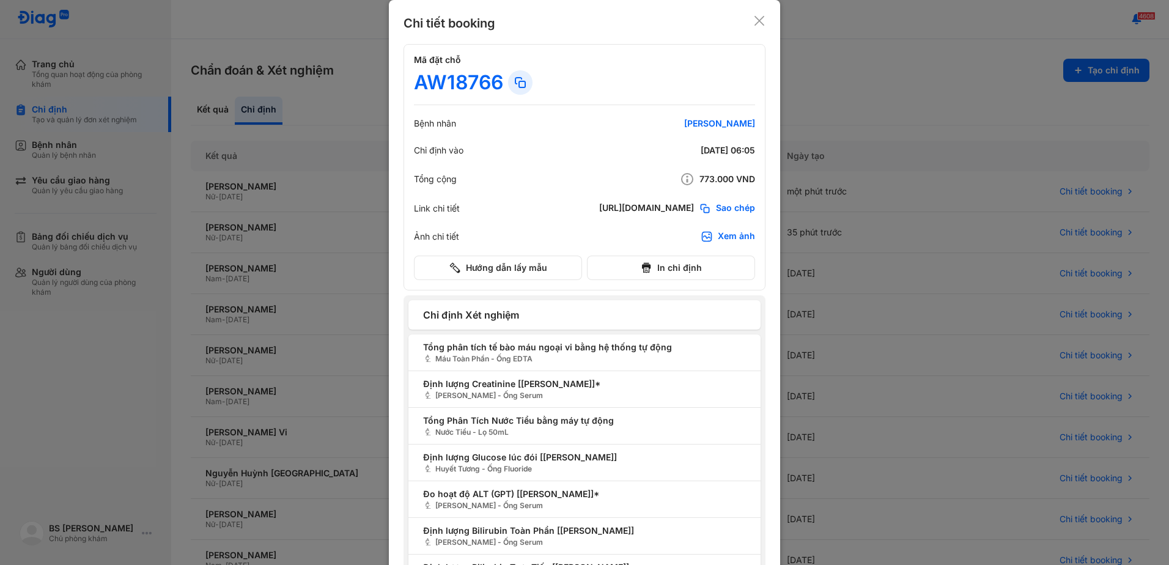
click at [756, 20] on use at bounding box center [759, 21] width 10 height 10
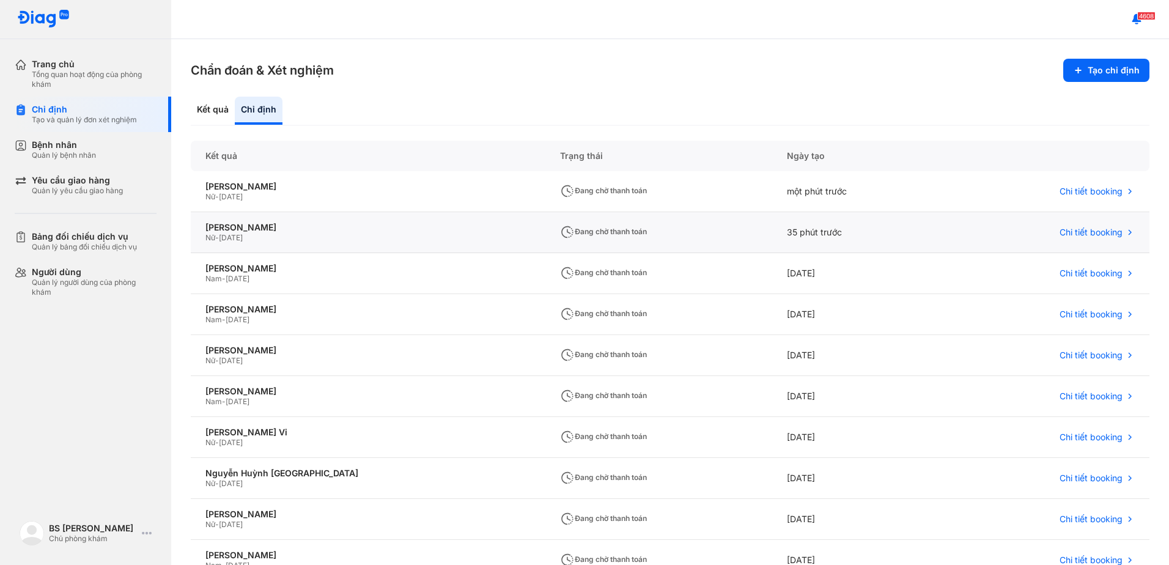
click at [775, 234] on div "35 phút trước" at bounding box center [859, 232] width 174 height 41
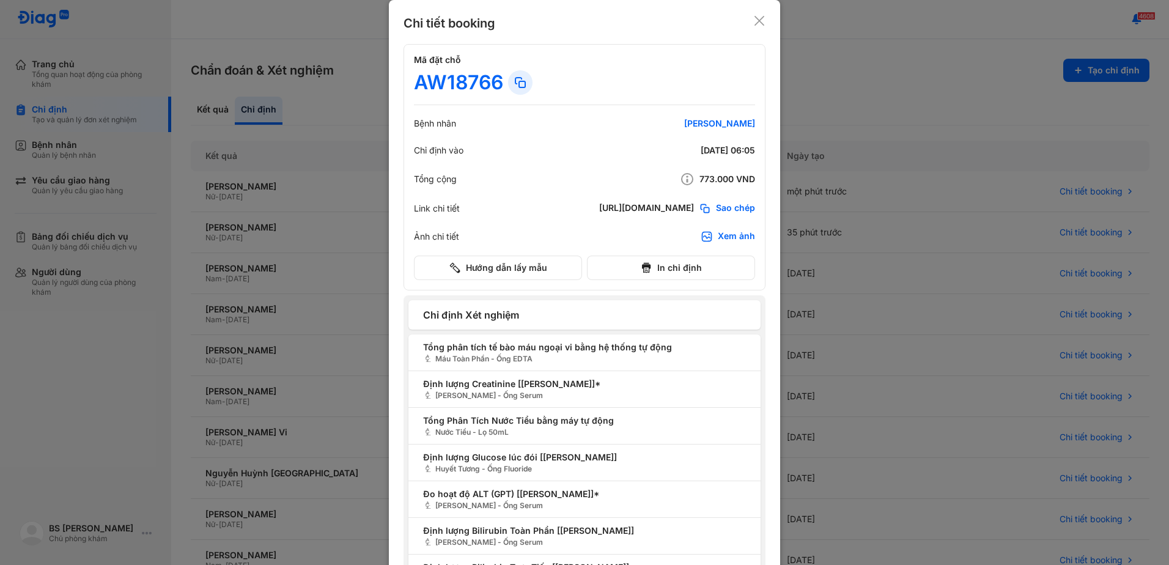
click at [757, 23] on use at bounding box center [759, 21] width 10 height 10
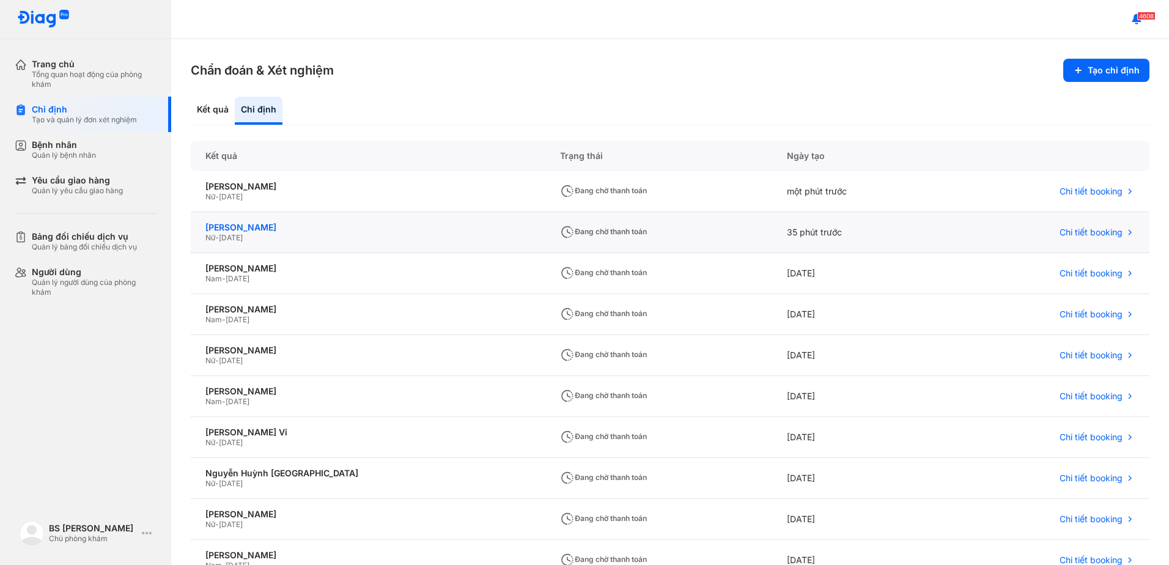
click at [207, 227] on div "Lê Thị Bích Phương" at bounding box center [367, 227] width 325 height 11
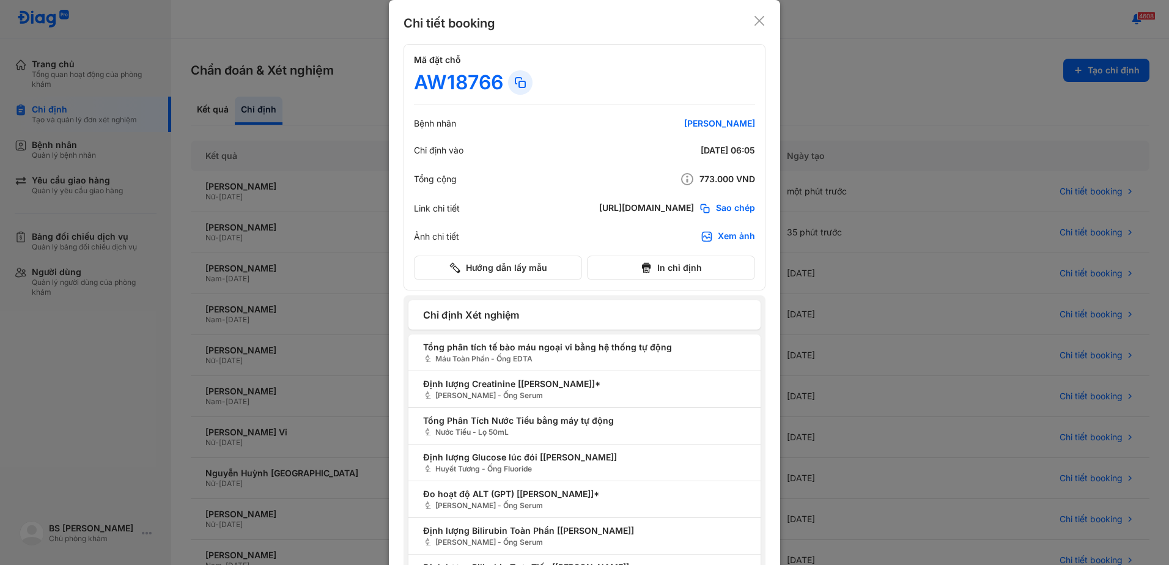
click at [515, 78] on use at bounding box center [520, 83] width 10 height 10
click at [754, 20] on use at bounding box center [759, 21] width 10 height 10
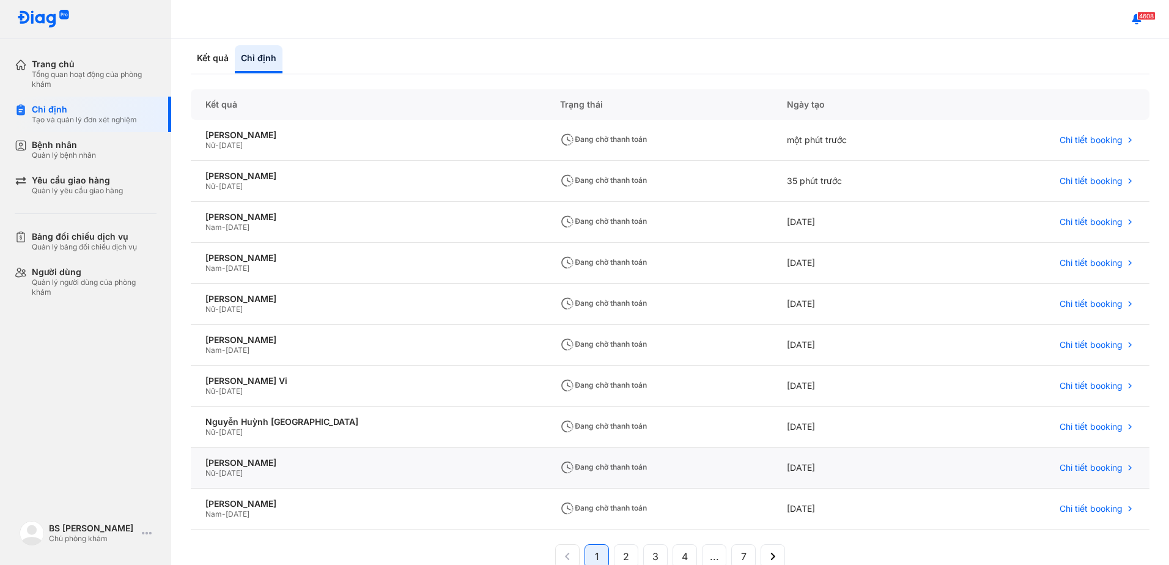
scroll to position [104, 0]
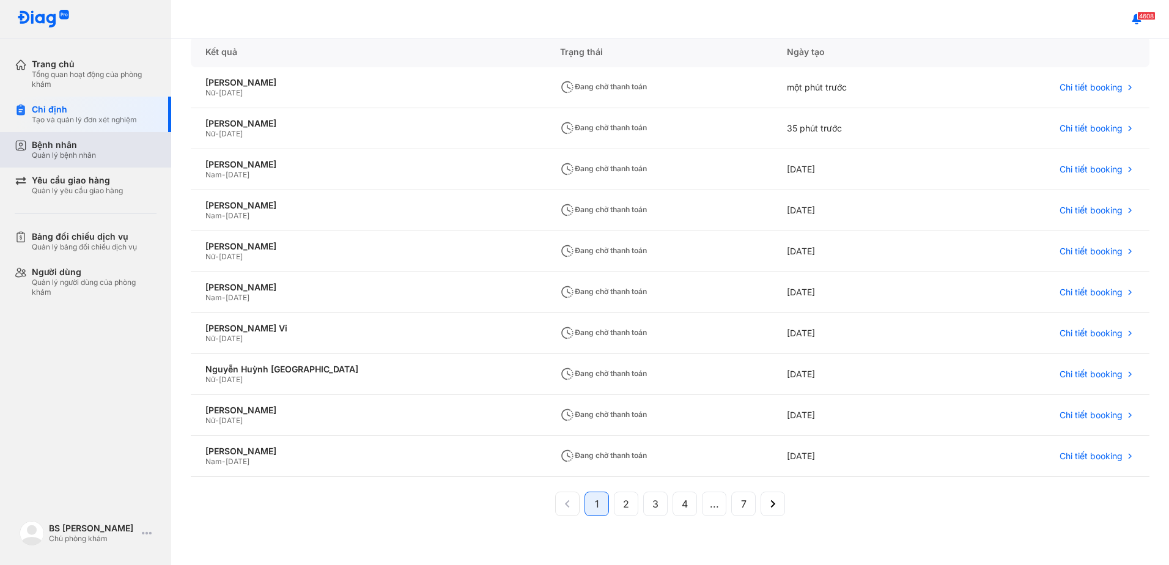
click at [48, 149] on div "Bệnh nhân" at bounding box center [64, 144] width 64 height 11
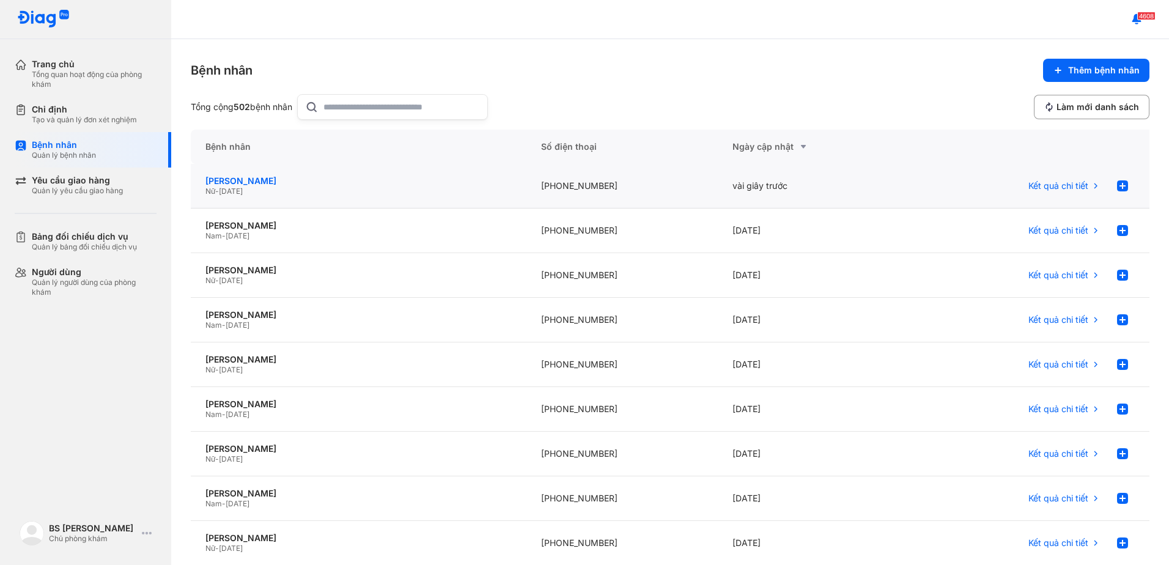
click at [259, 183] on div "Lê Thị Bích Phương" at bounding box center [358, 180] width 306 height 11
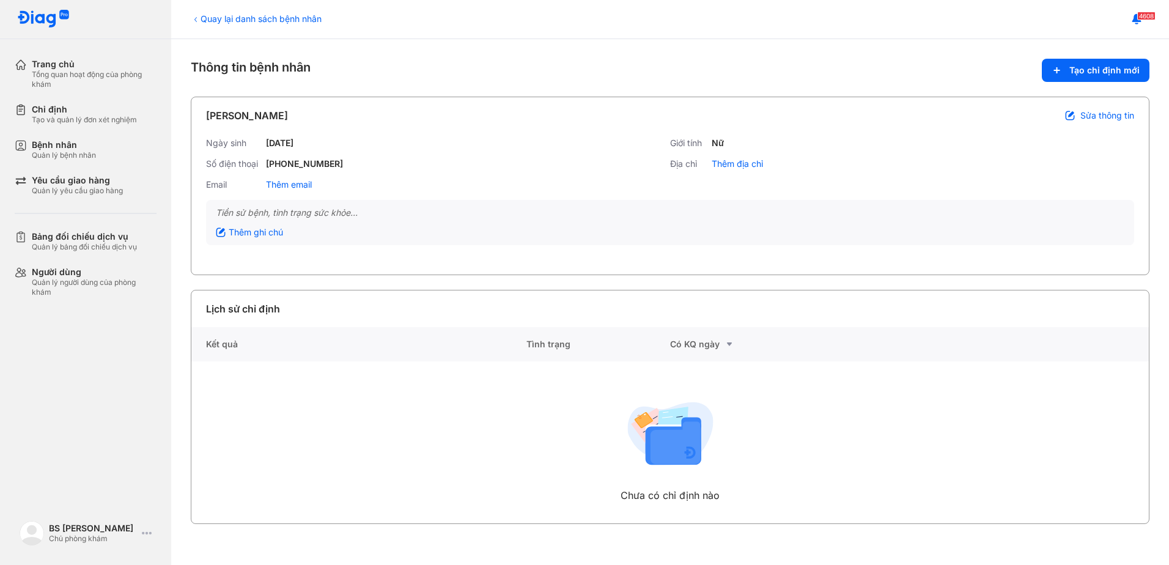
click at [1103, 116] on span "Sửa thông tin" at bounding box center [1107, 115] width 54 height 11
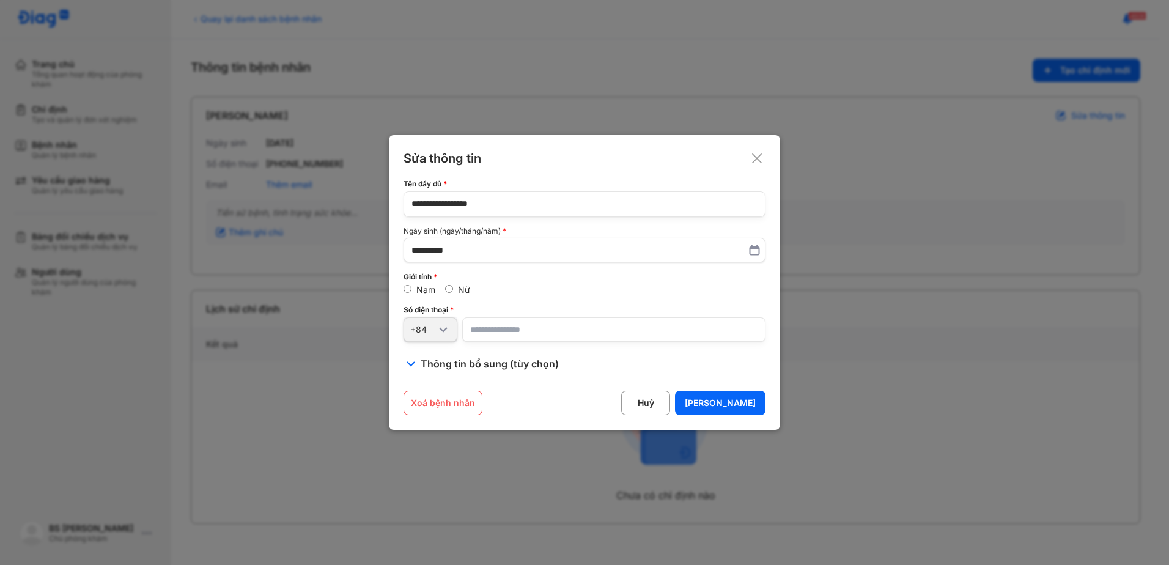
click at [754, 158] on icon at bounding box center [757, 158] width 12 height 12
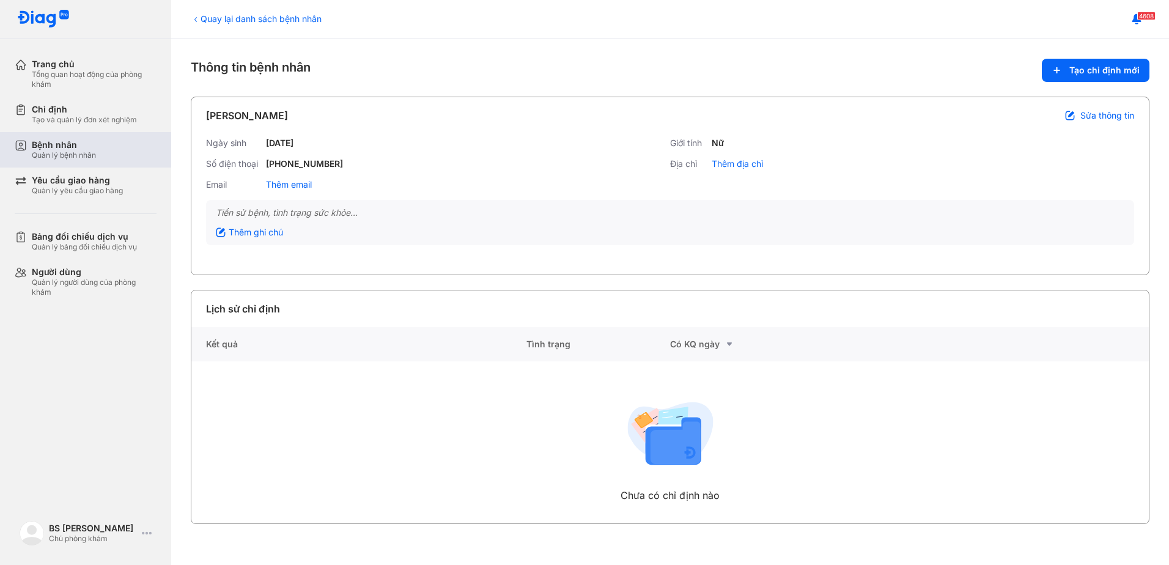
click at [46, 144] on div "Bệnh nhân" at bounding box center [64, 144] width 64 height 11
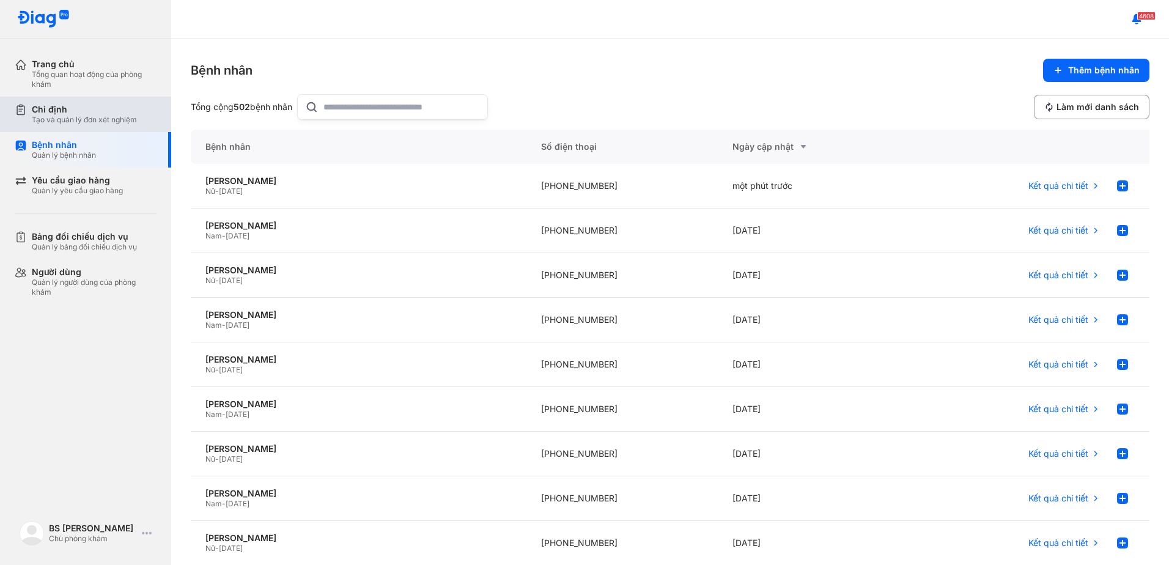
click at [65, 116] on div "Tạo và quản lý đơn xét nghiệm" at bounding box center [84, 120] width 105 height 10
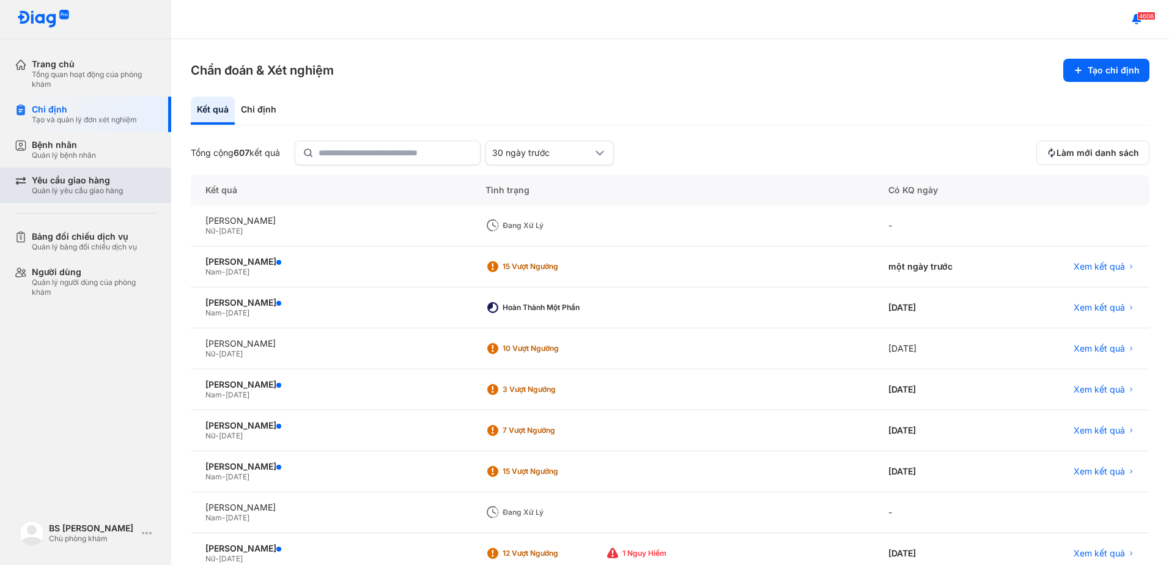
click at [78, 182] on div "Yêu cầu giao hàng" at bounding box center [77, 180] width 91 height 11
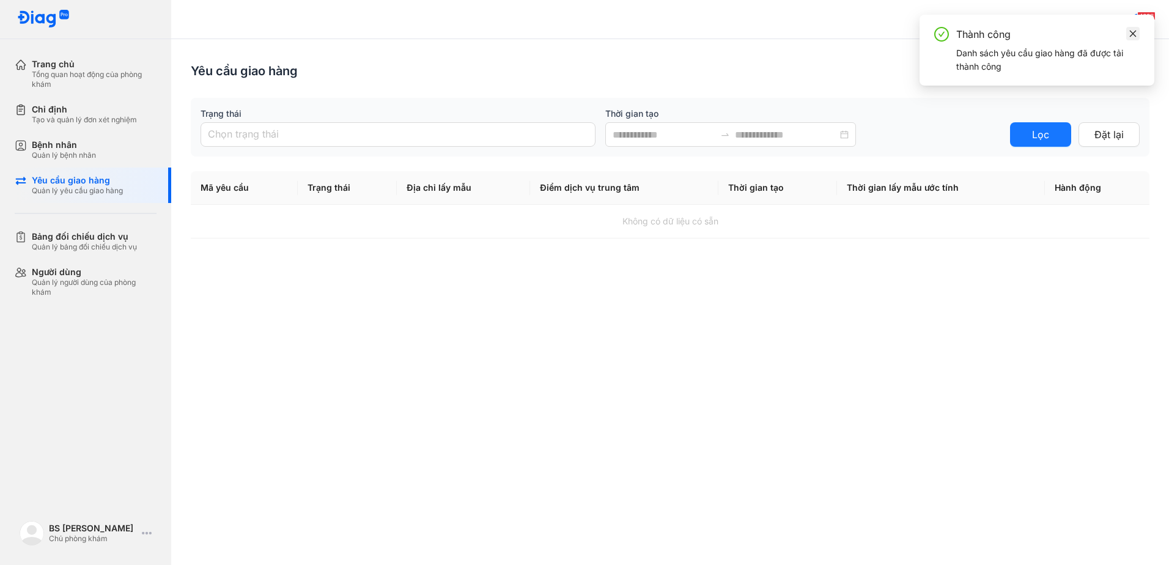
click at [1135, 33] on icon "close" at bounding box center [1132, 33] width 9 height 9
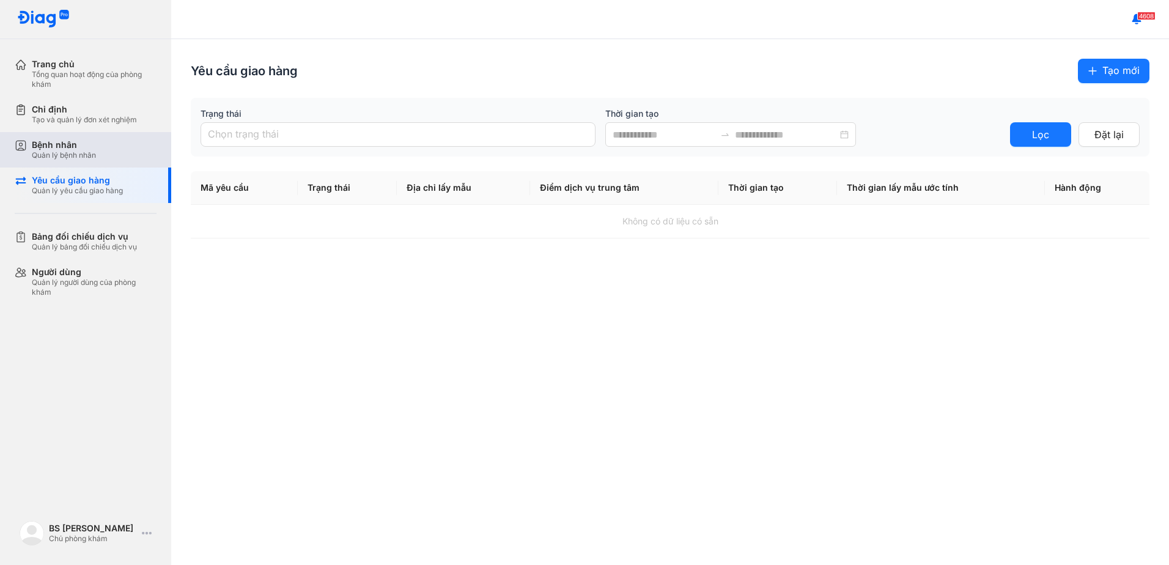
click at [40, 139] on div "Bệnh nhân Quản lý bệnh nhân" at bounding box center [93, 149] width 156 height 35
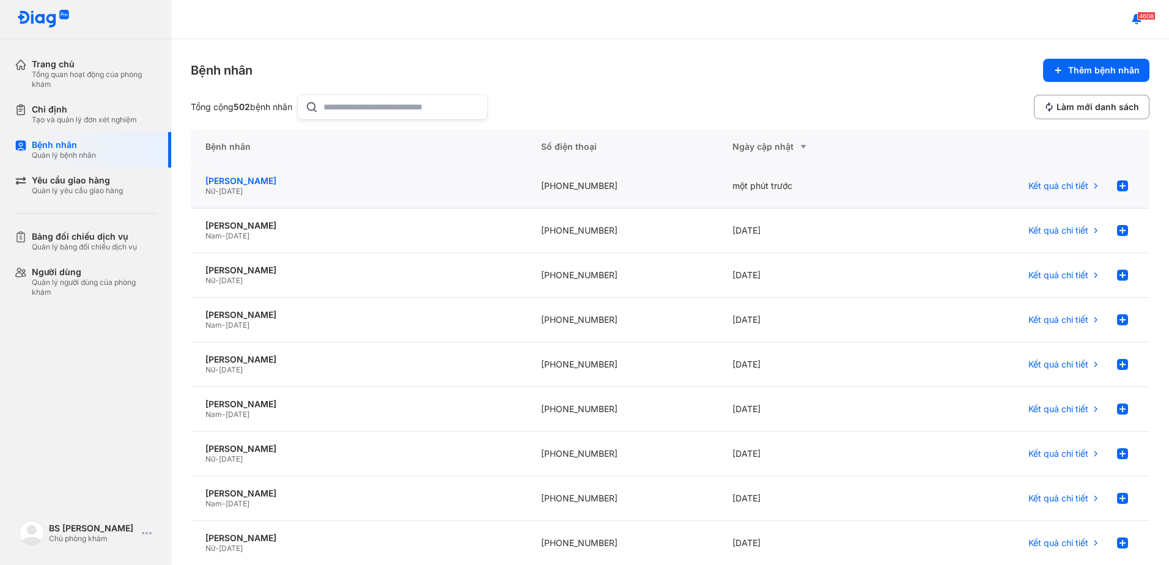
click at [234, 180] on div "[PERSON_NAME]" at bounding box center [358, 180] width 306 height 11
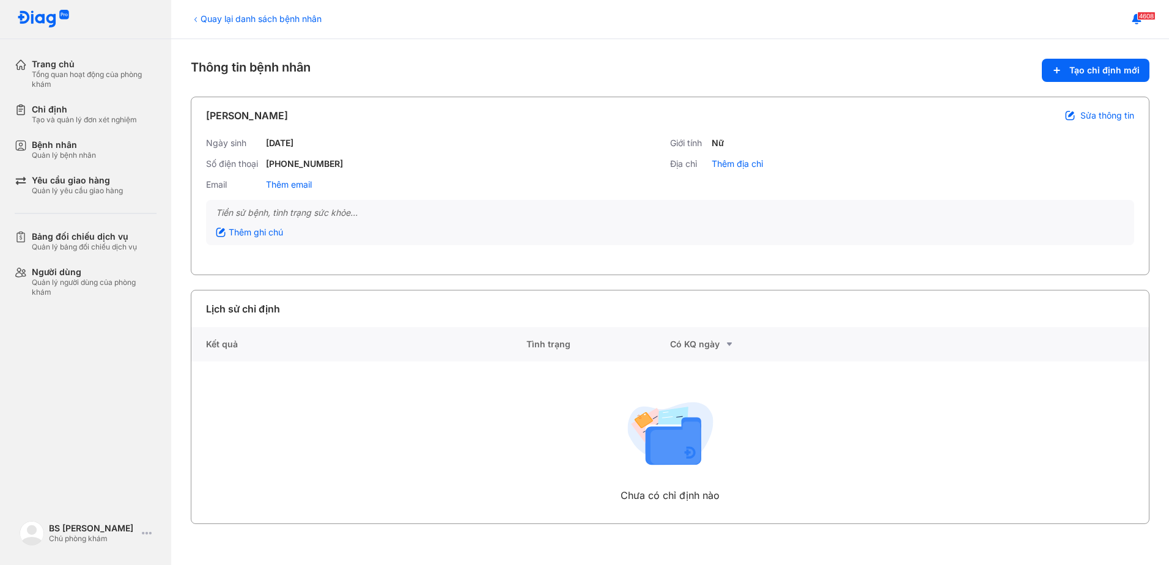
click at [1072, 115] on icon at bounding box center [1070, 116] width 10 height 10
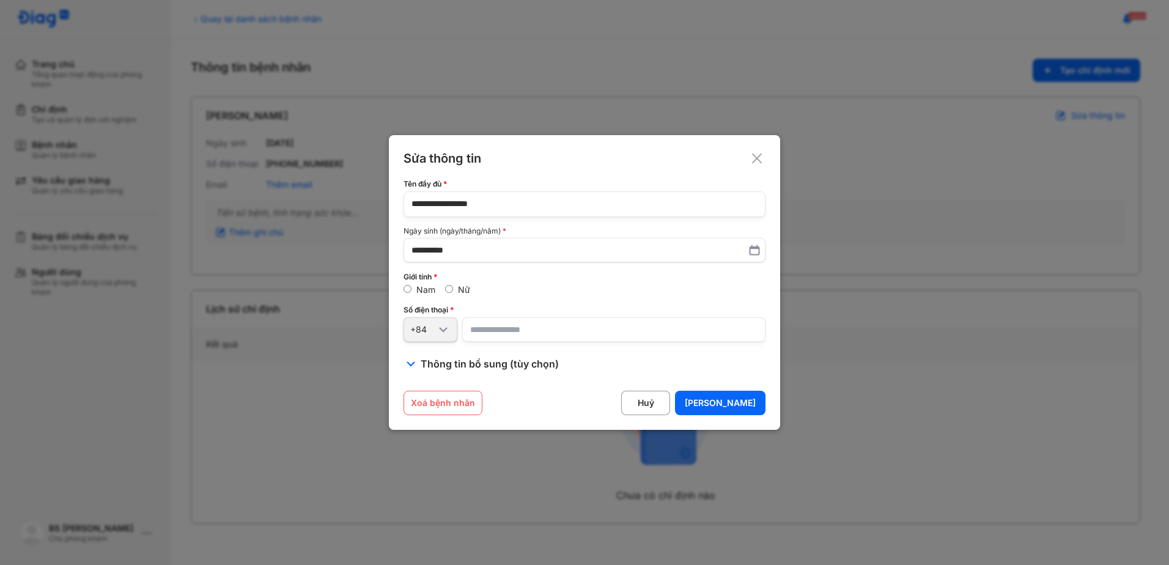
click at [757, 158] on use at bounding box center [757, 158] width 10 height 10
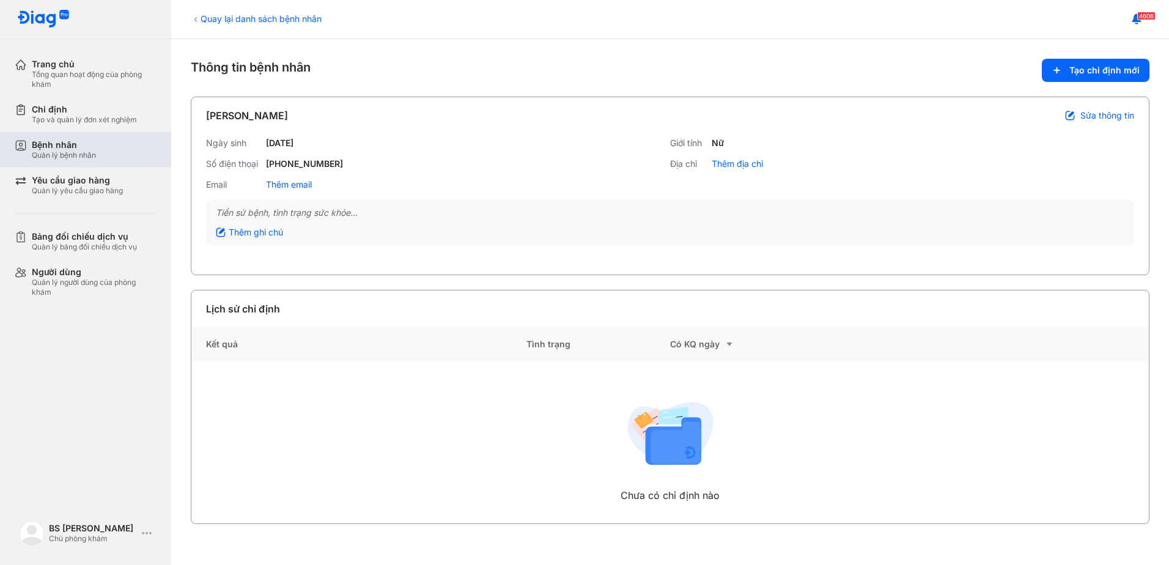
click at [55, 145] on div "Bệnh nhân" at bounding box center [64, 144] width 64 height 11
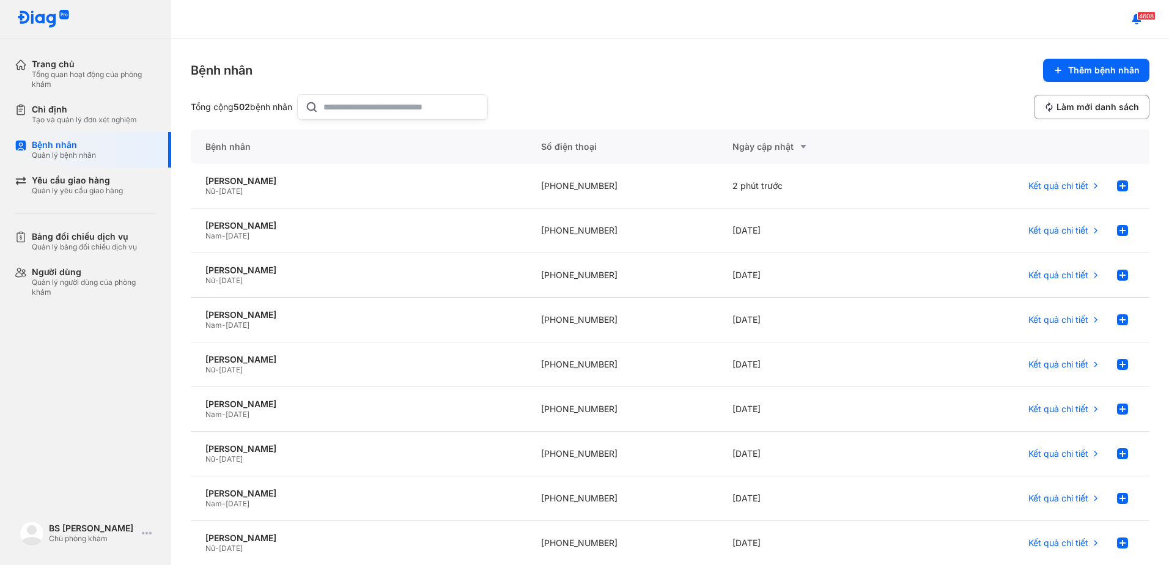
click at [368, 101] on input "text" at bounding box center [401, 107] width 156 height 24
type input "**"
click at [242, 227] on div "[PERSON_NAME]" at bounding box center [358, 225] width 306 height 11
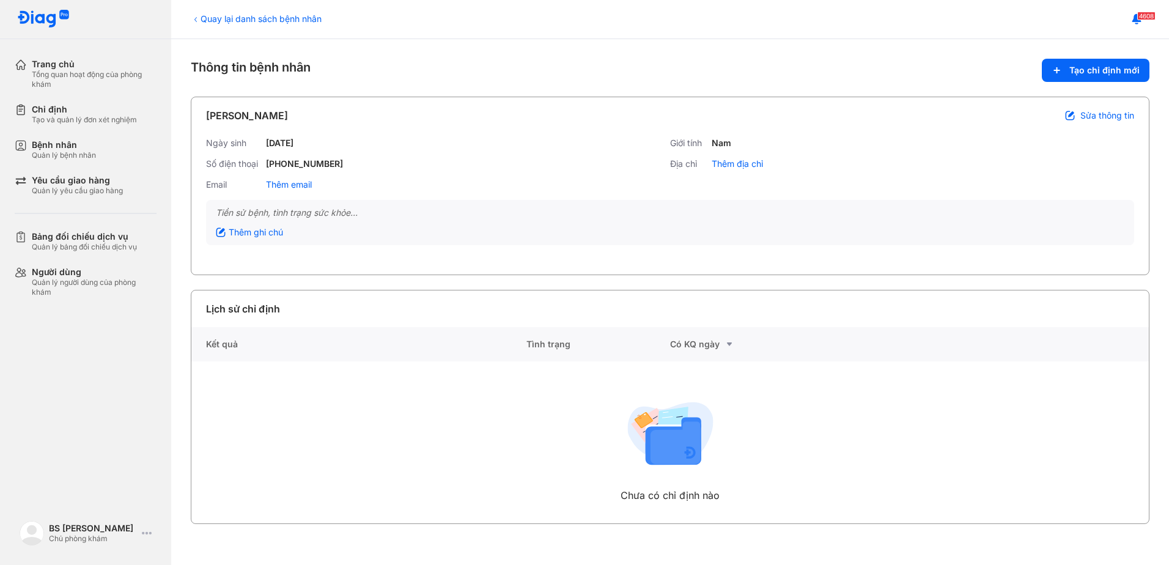
click at [1098, 111] on span "Sửa thông tin" at bounding box center [1107, 115] width 54 height 11
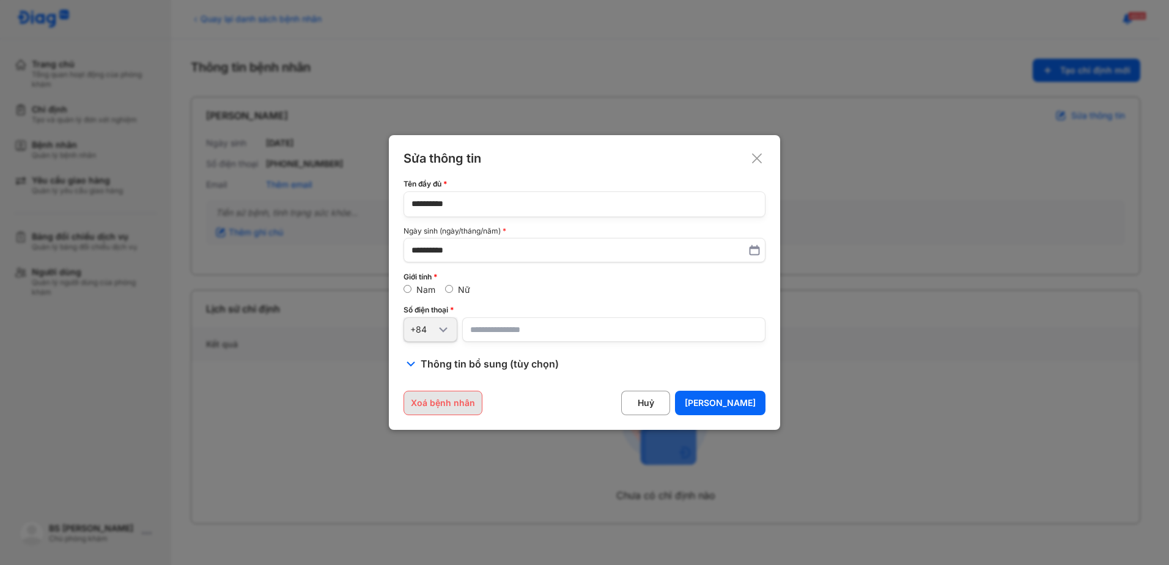
click at [436, 400] on button "Xoá bệnh nhân" at bounding box center [442, 403] width 79 height 24
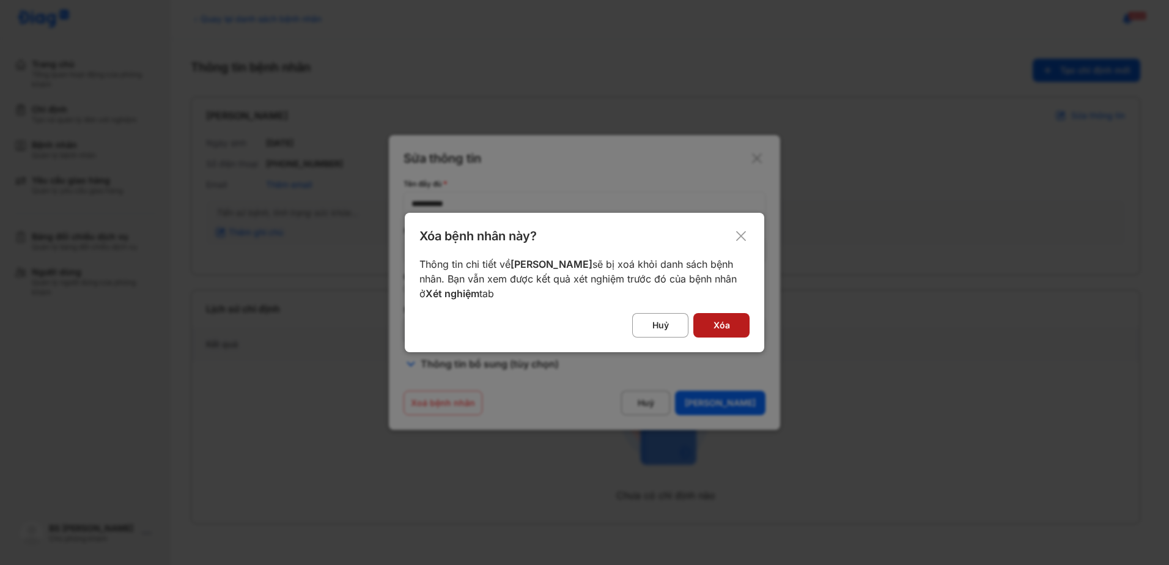
click at [734, 328] on button "Xóa" at bounding box center [721, 325] width 56 height 24
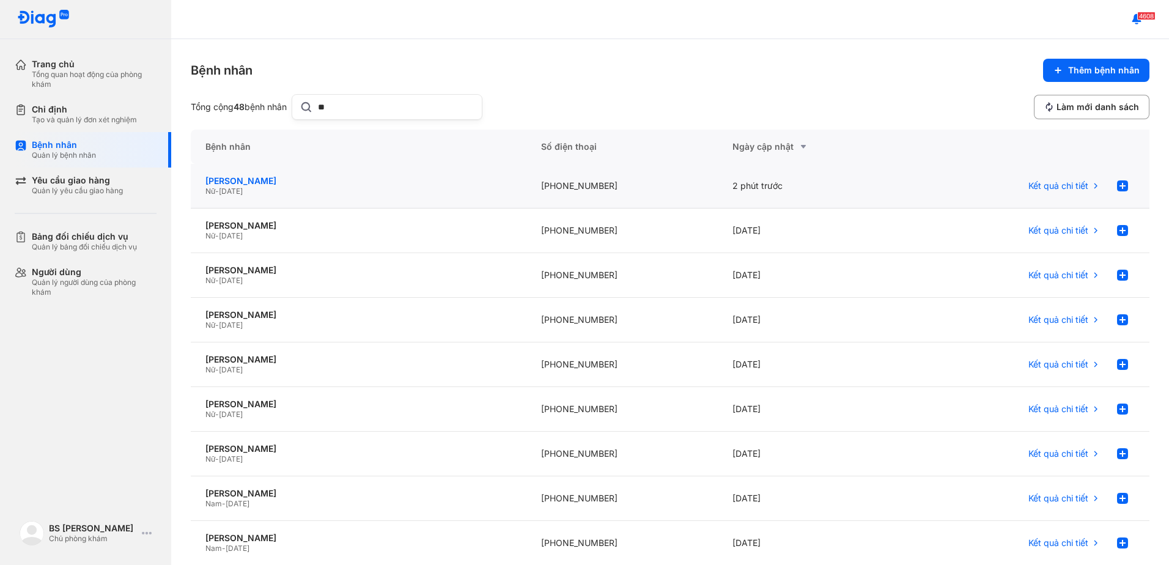
click at [267, 182] on div "[PERSON_NAME]" at bounding box center [358, 180] width 306 height 11
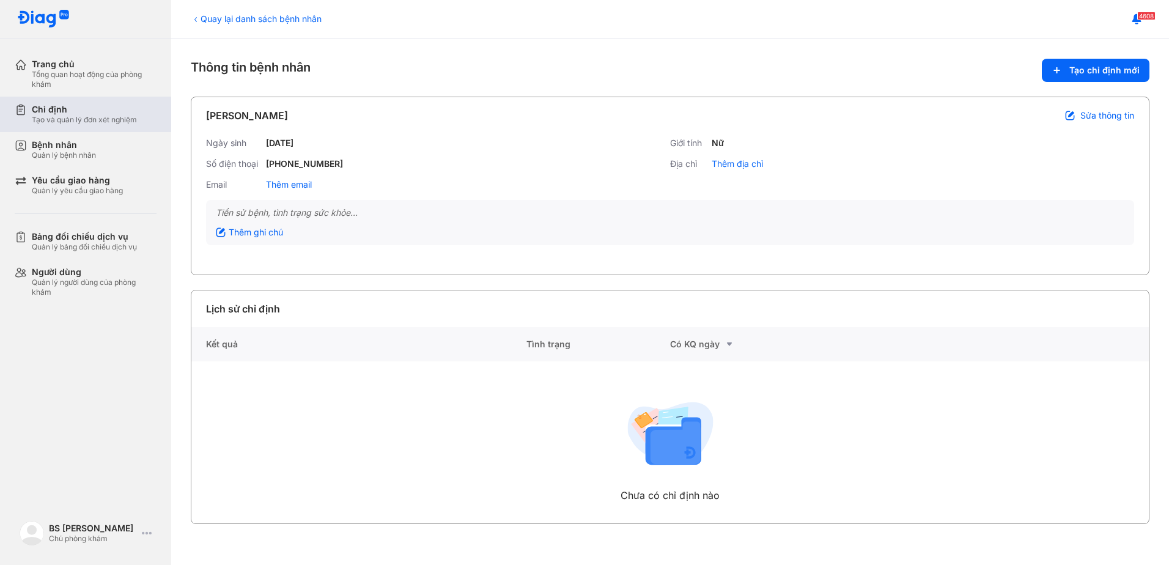
click at [72, 113] on div "Chỉ định" at bounding box center [84, 109] width 105 height 11
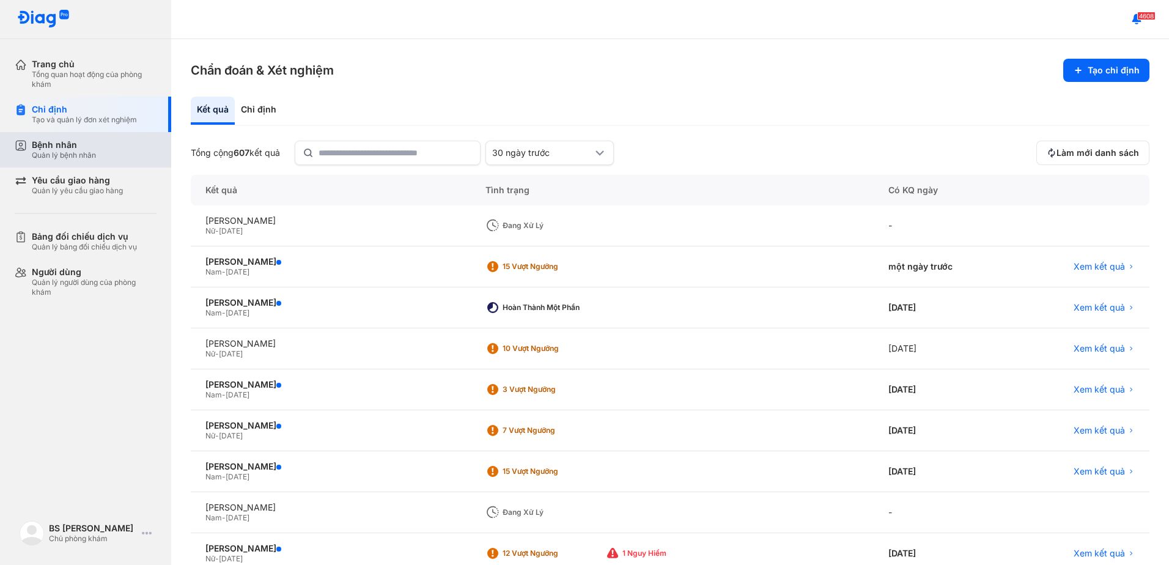
click at [63, 146] on div "Bệnh nhân" at bounding box center [64, 144] width 64 height 11
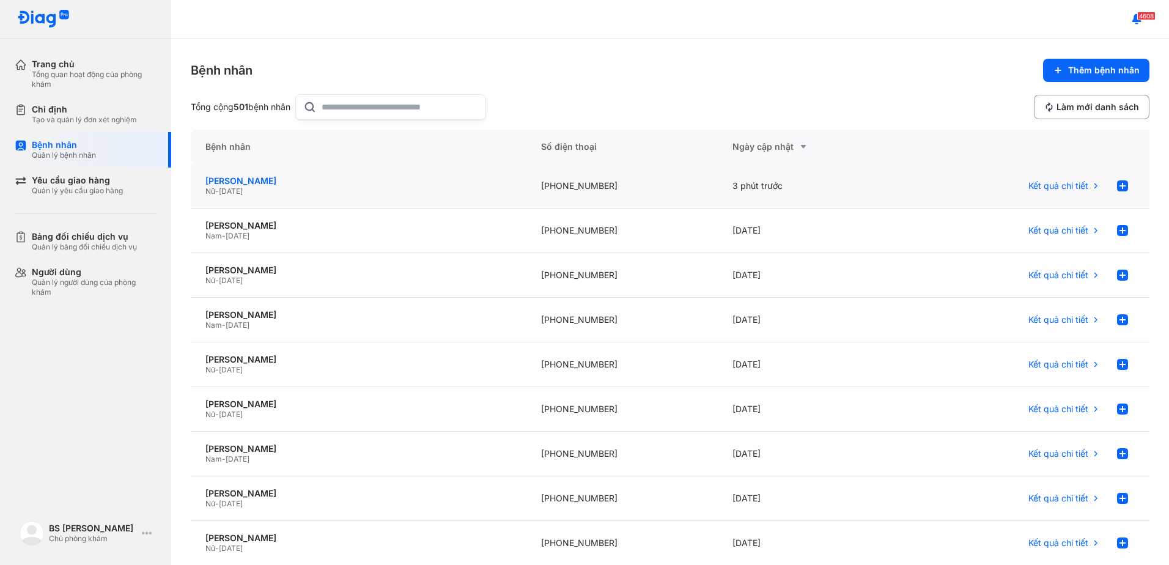
click at [221, 176] on div "[PERSON_NAME]" at bounding box center [358, 180] width 306 height 11
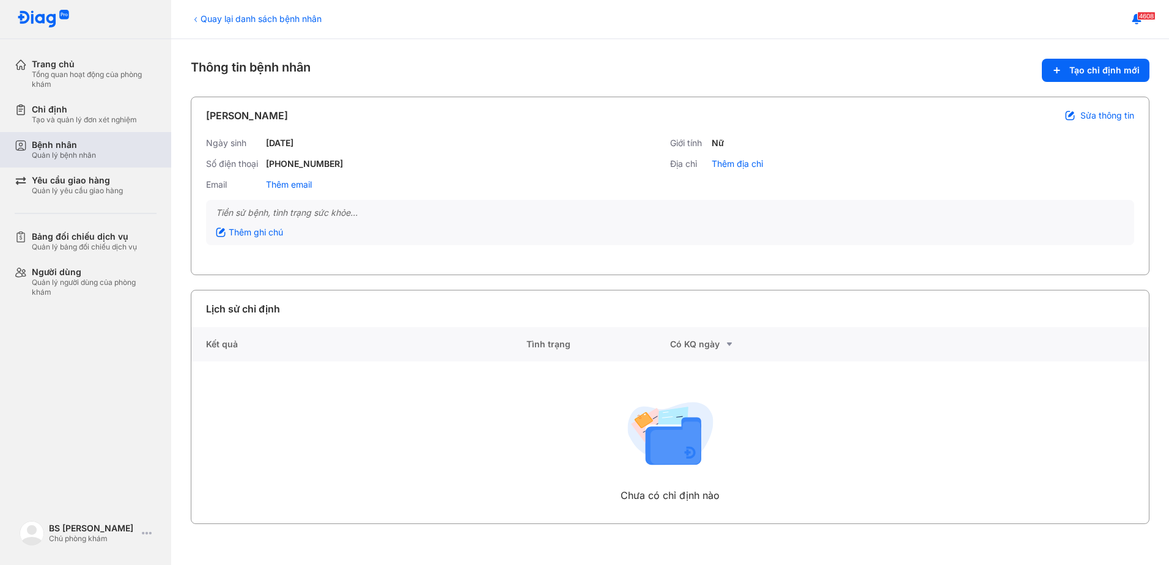
click at [57, 146] on div "Bệnh nhân" at bounding box center [64, 144] width 64 height 11
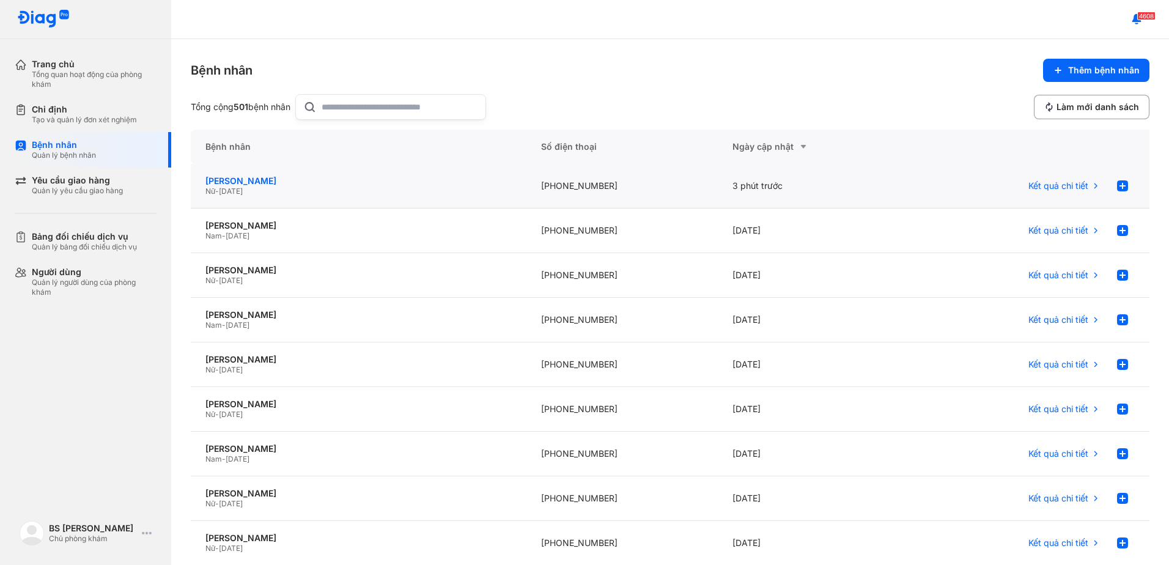
click at [227, 182] on div "[PERSON_NAME]" at bounding box center [358, 180] width 306 height 11
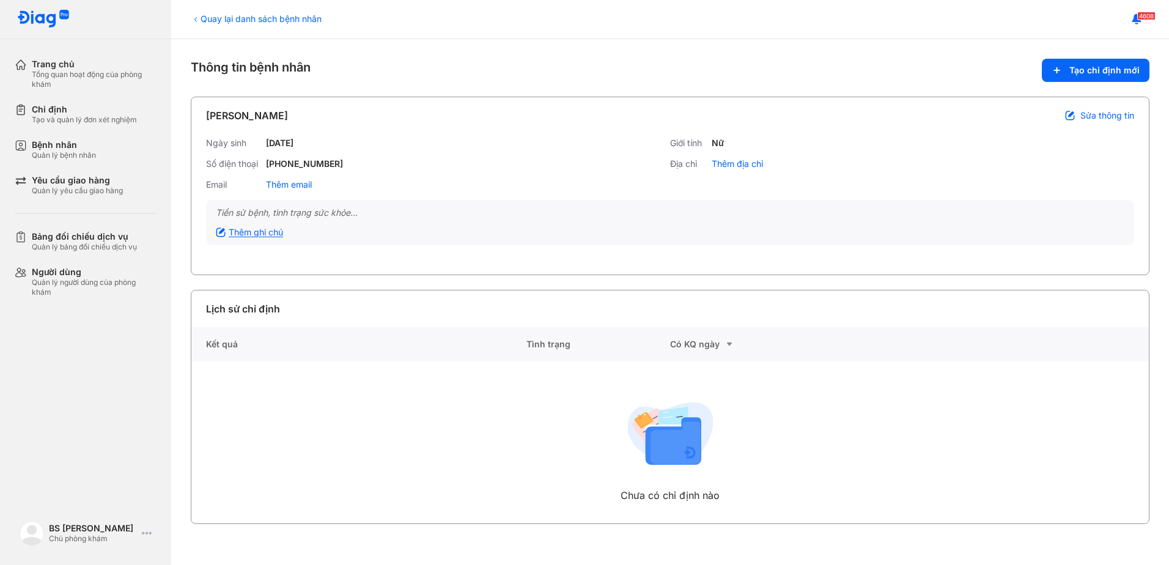
click at [274, 233] on div "Thêm ghi chú" at bounding box center [249, 232] width 67 height 11
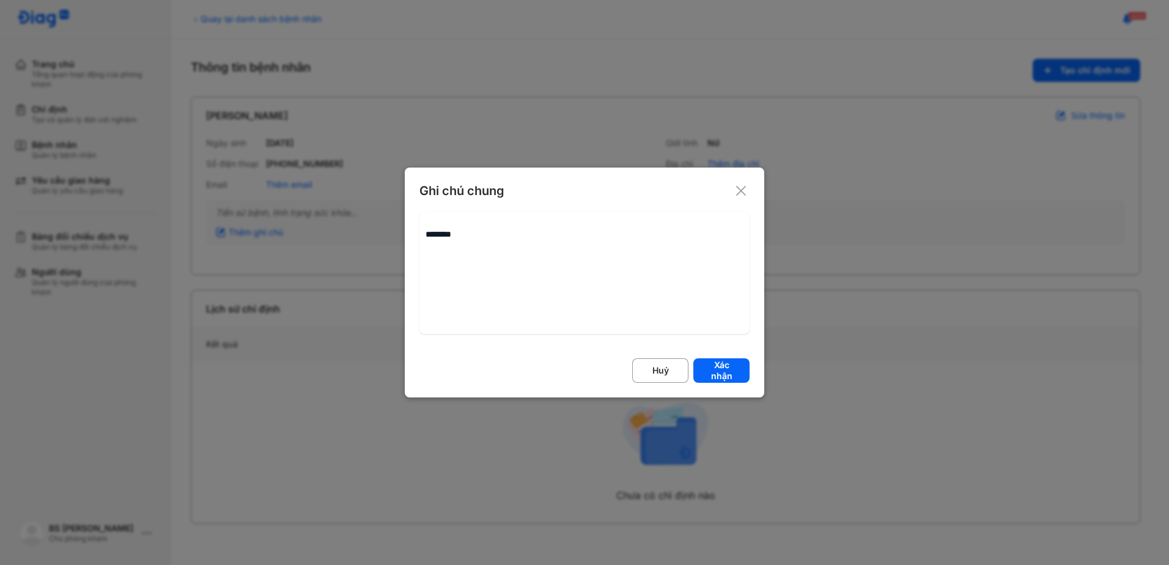
click at [740, 187] on icon at bounding box center [741, 191] width 12 height 12
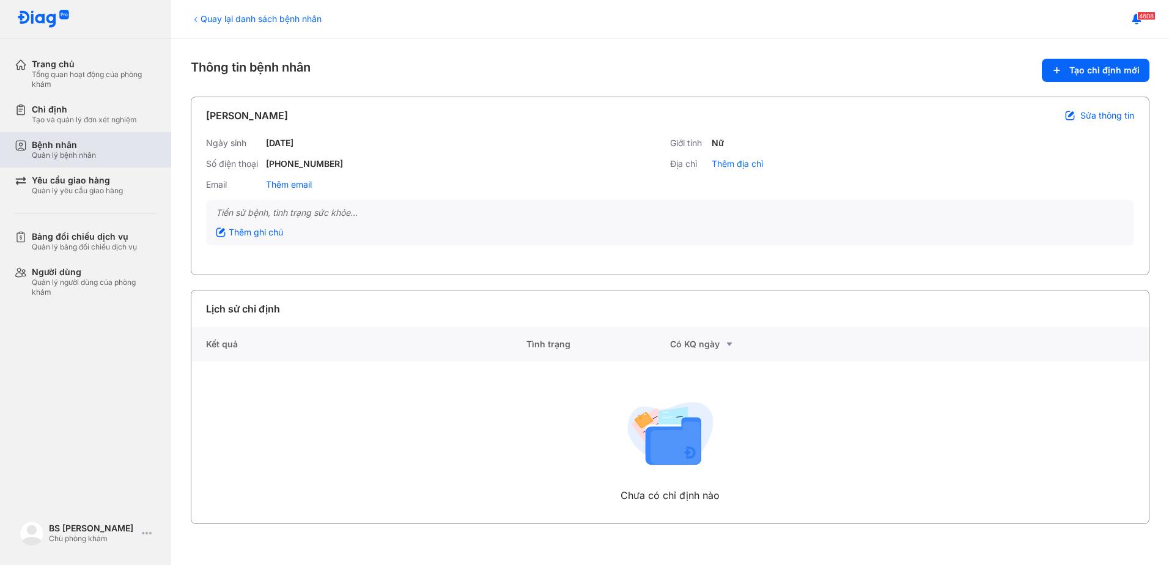
click at [39, 145] on div "Bệnh nhân" at bounding box center [64, 144] width 64 height 11
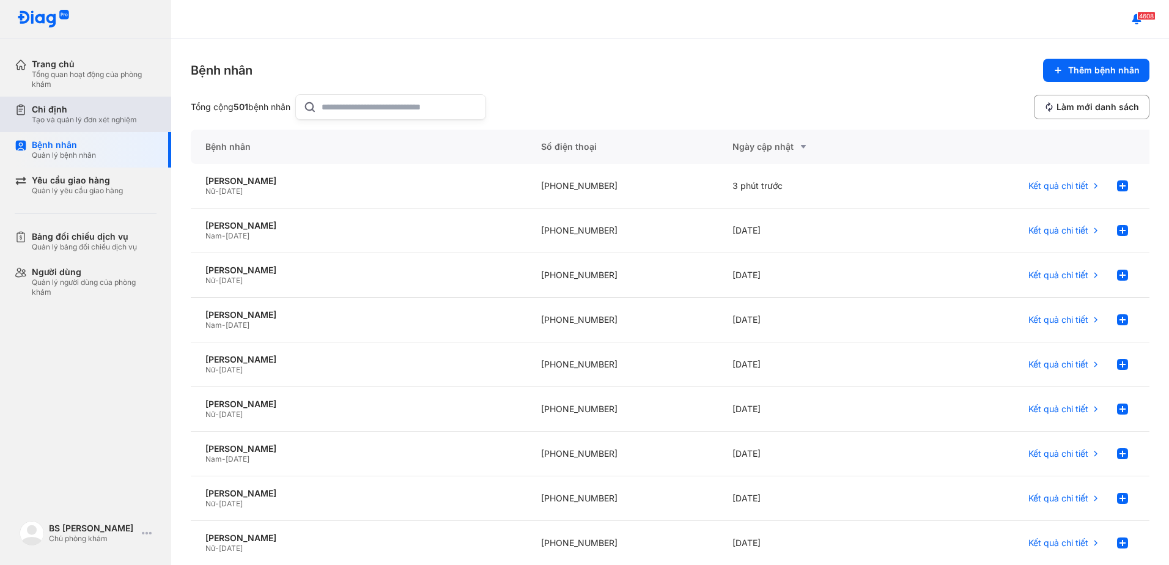
click at [75, 112] on div "Chỉ định" at bounding box center [84, 109] width 105 height 11
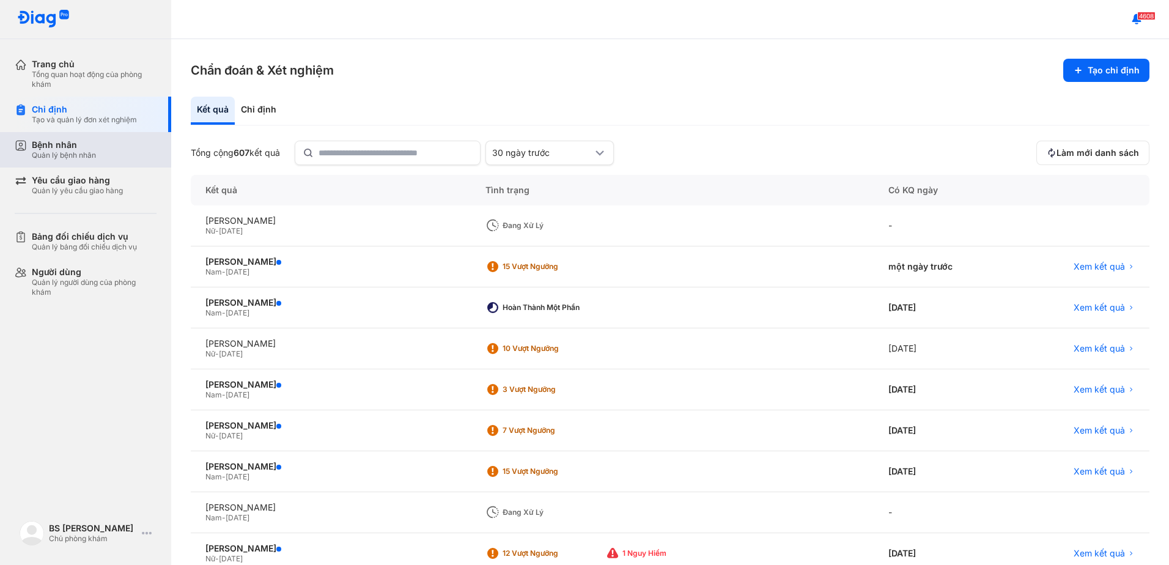
click at [54, 148] on div "Bệnh nhân" at bounding box center [64, 144] width 64 height 11
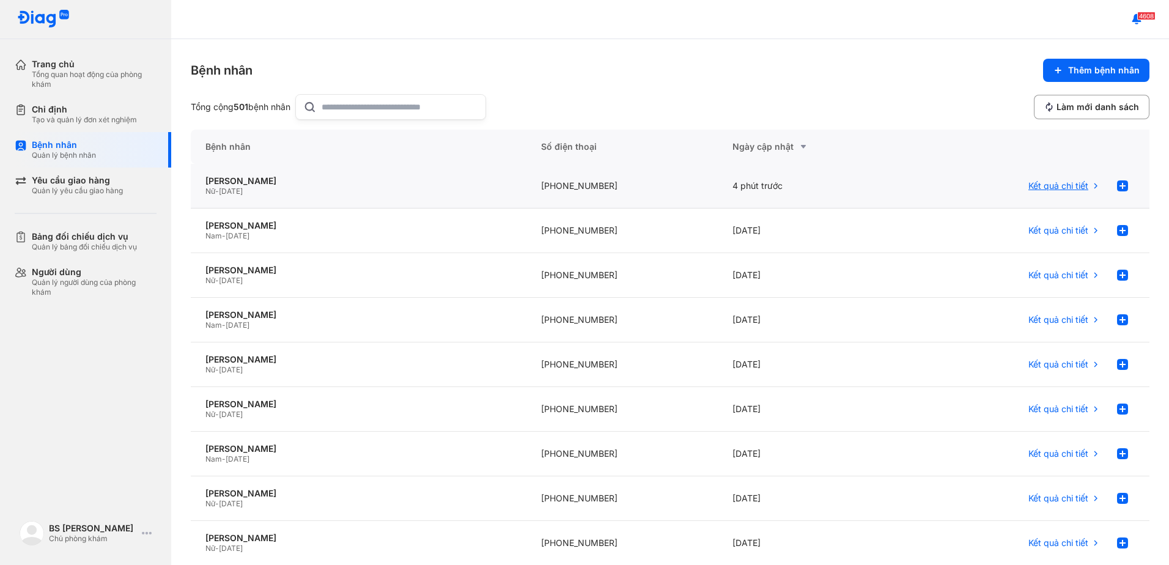
click at [1091, 186] on icon at bounding box center [1096, 186] width 10 height 10
click at [207, 181] on div "[PERSON_NAME]" at bounding box center [358, 180] width 306 height 11
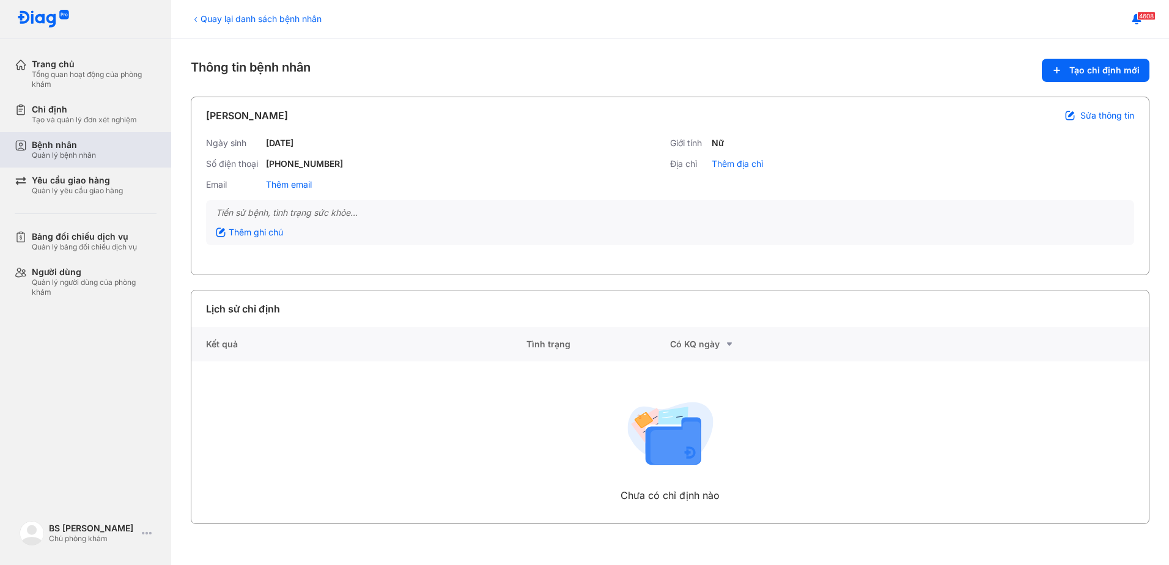
click at [48, 147] on div "Bệnh nhân" at bounding box center [64, 144] width 64 height 11
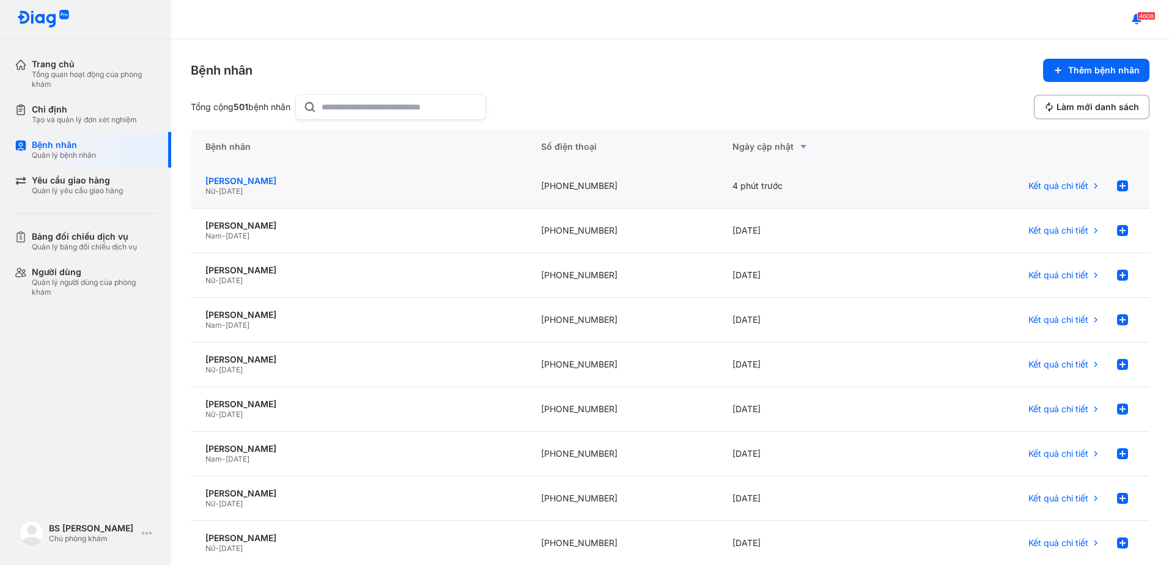
click at [227, 182] on div "Lê Thị Bích Phương" at bounding box center [358, 180] width 306 height 11
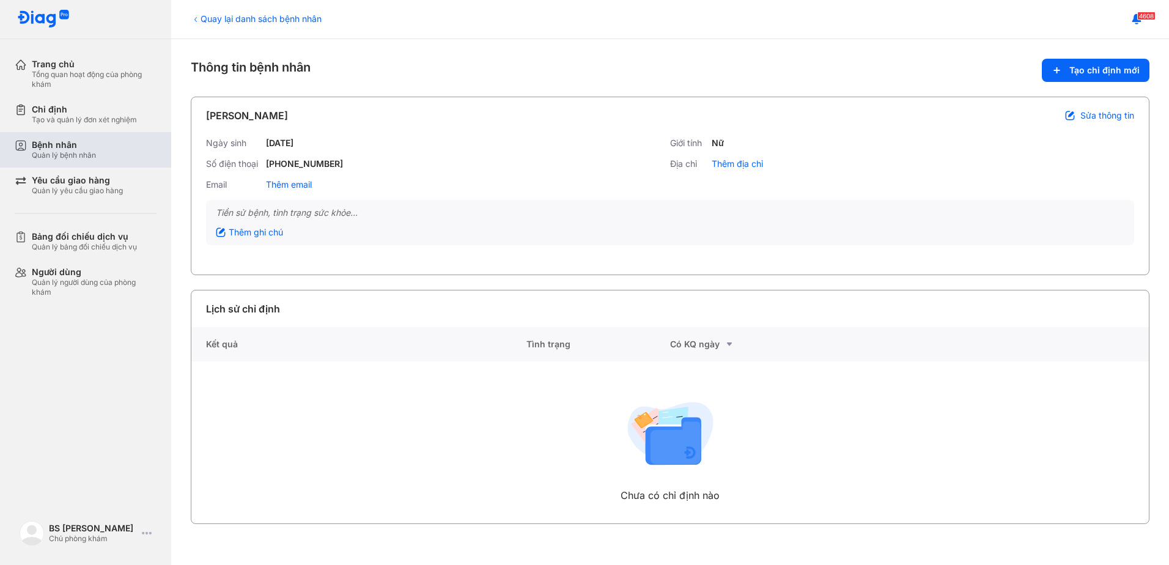
click at [61, 148] on div "Bệnh nhân" at bounding box center [64, 144] width 64 height 11
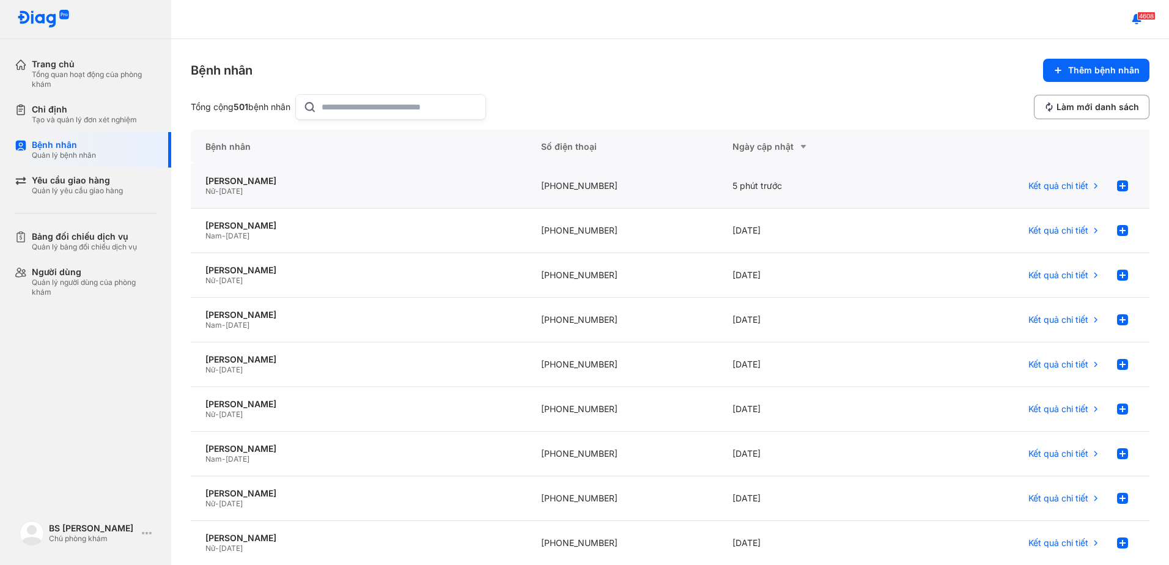
click at [576, 182] on div "[PHONE_NUMBER]" at bounding box center [622, 186] width 192 height 45
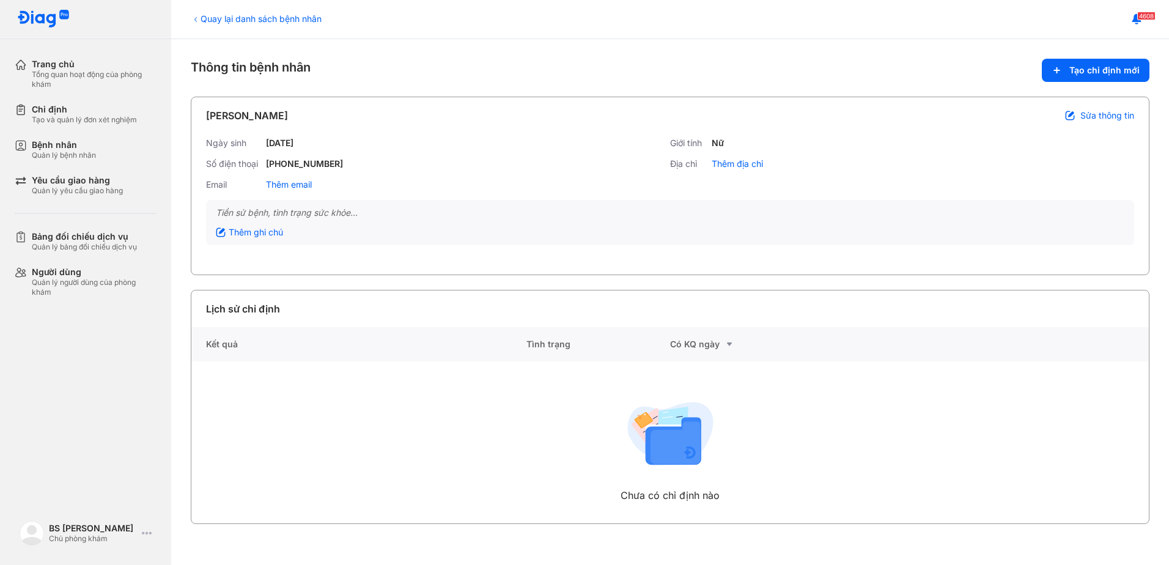
click at [1121, 117] on span "Sửa thông tin" at bounding box center [1107, 115] width 54 height 11
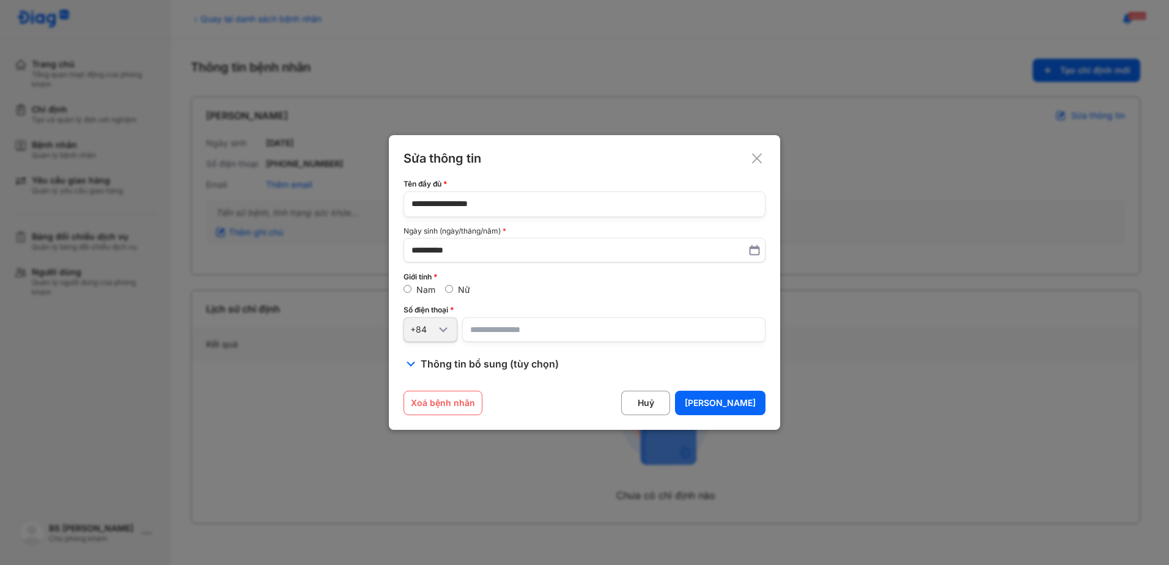
click at [756, 155] on icon at bounding box center [757, 158] width 12 height 12
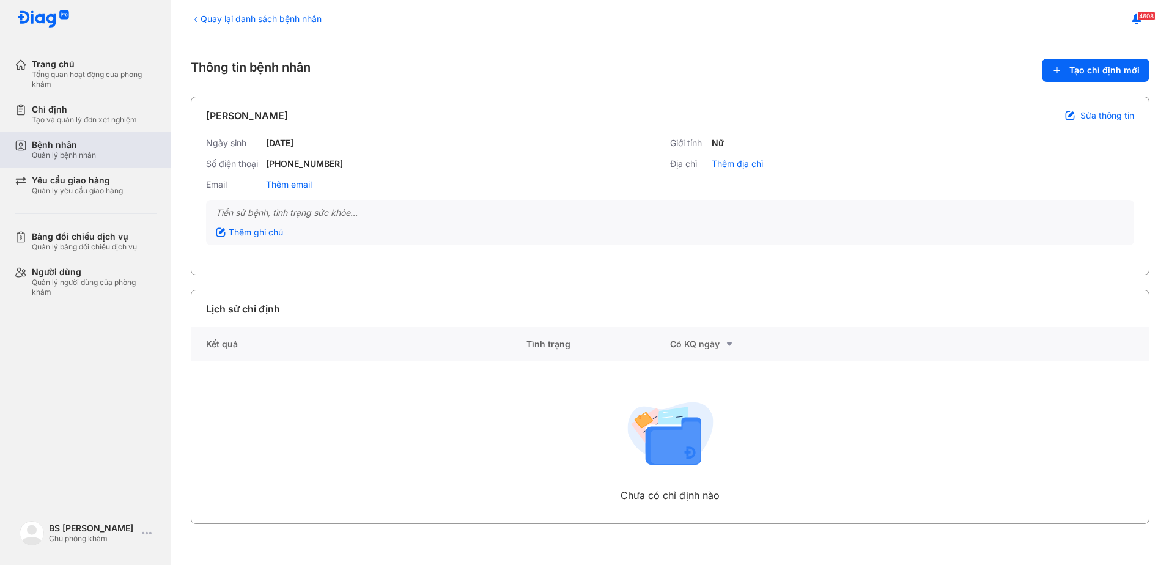
click at [57, 146] on div "Bệnh nhân" at bounding box center [64, 144] width 64 height 11
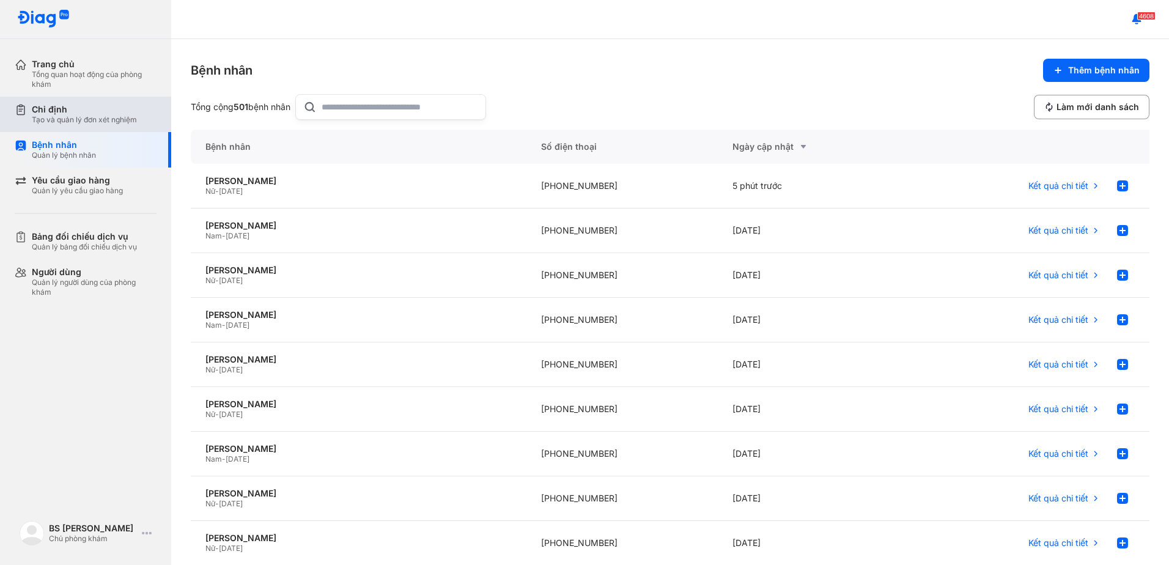
click at [56, 112] on div "Chỉ định" at bounding box center [84, 109] width 105 height 11
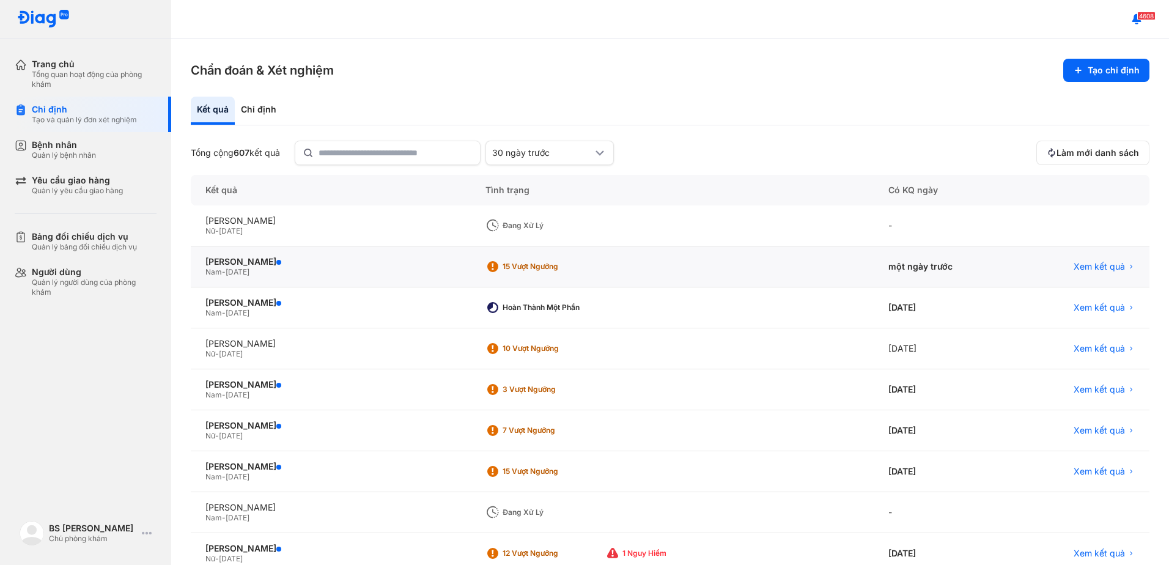
click at [502, 267] on div "15 Vượt ngưỡng" at bounding box center [551, 267] width 98 height 10
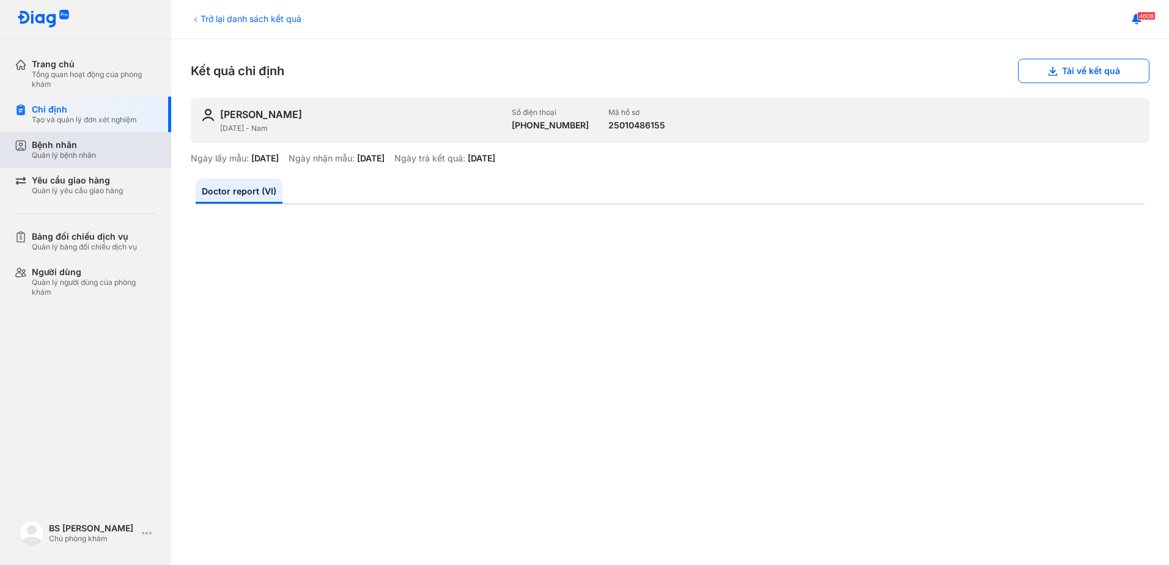
click at [43, 145] on div "Bệnh nhân" at bounding box center [64, 144] width 64 height 11
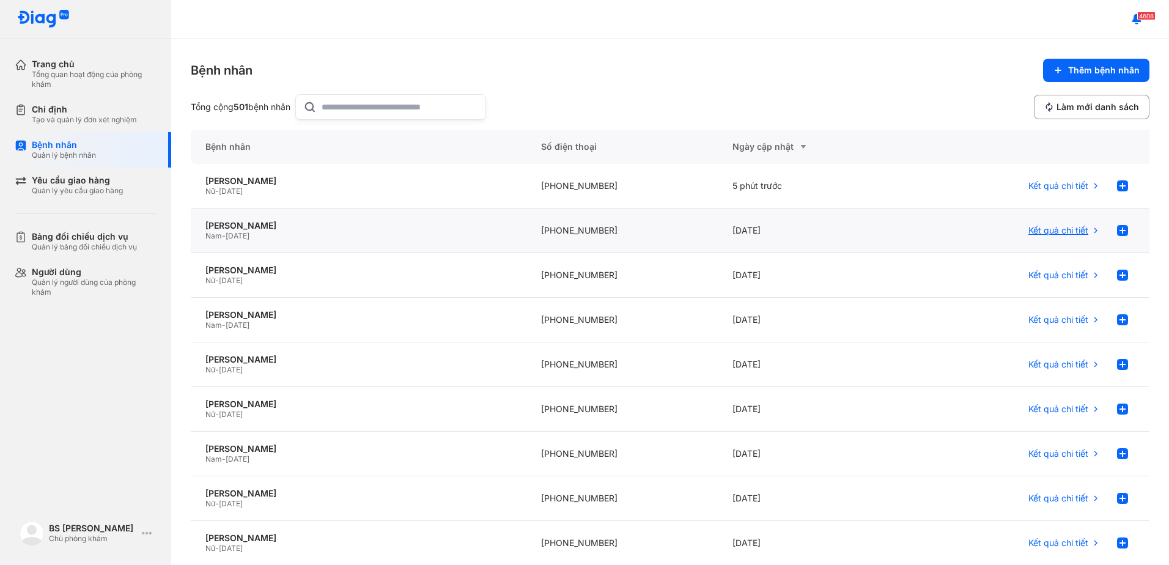
click at [1072, 229] on span "Kết quả chi tiết" at bounding box center [1058, 230] width 60 height 11
